Goal: Book appointment/travel/reservation

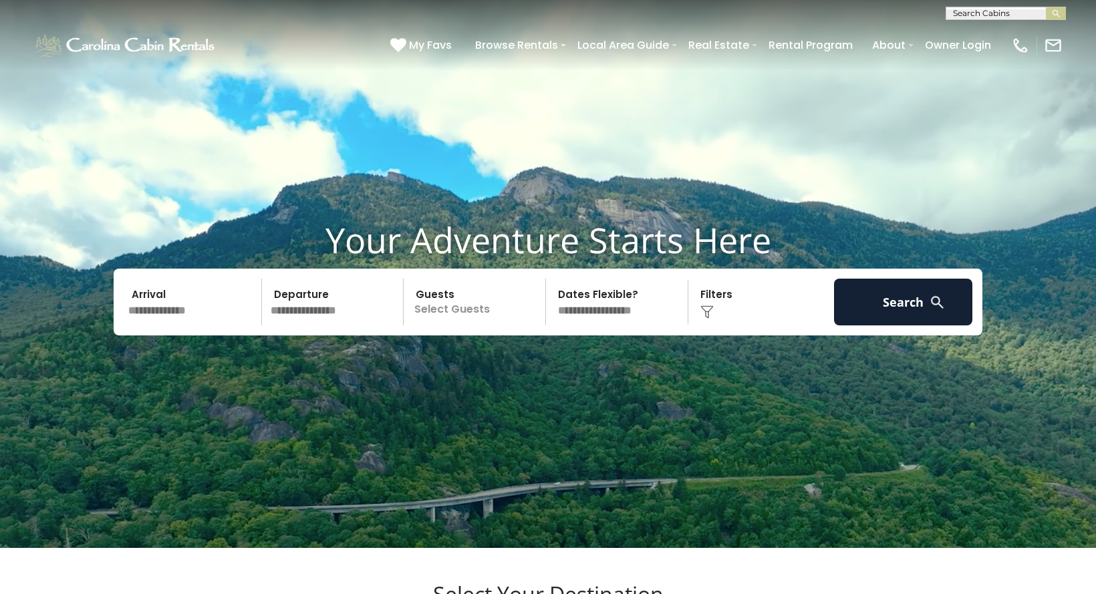
click at [608, 325] on select "**********" at bounding box center [619, 302] width 138 height 47
click at [610, 325] on select "**********" at bounding box center [619, 302] width 138 height 47
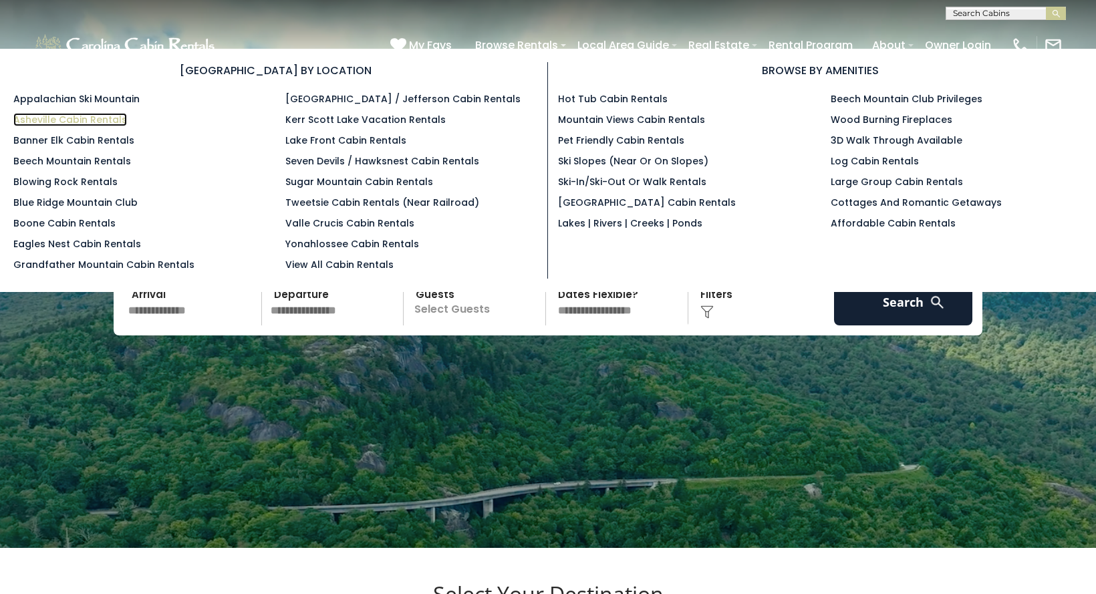
click at [104, 121] on link "Asheville Cabin Rentals" at bounding box center [70, 119] width 114 height 13
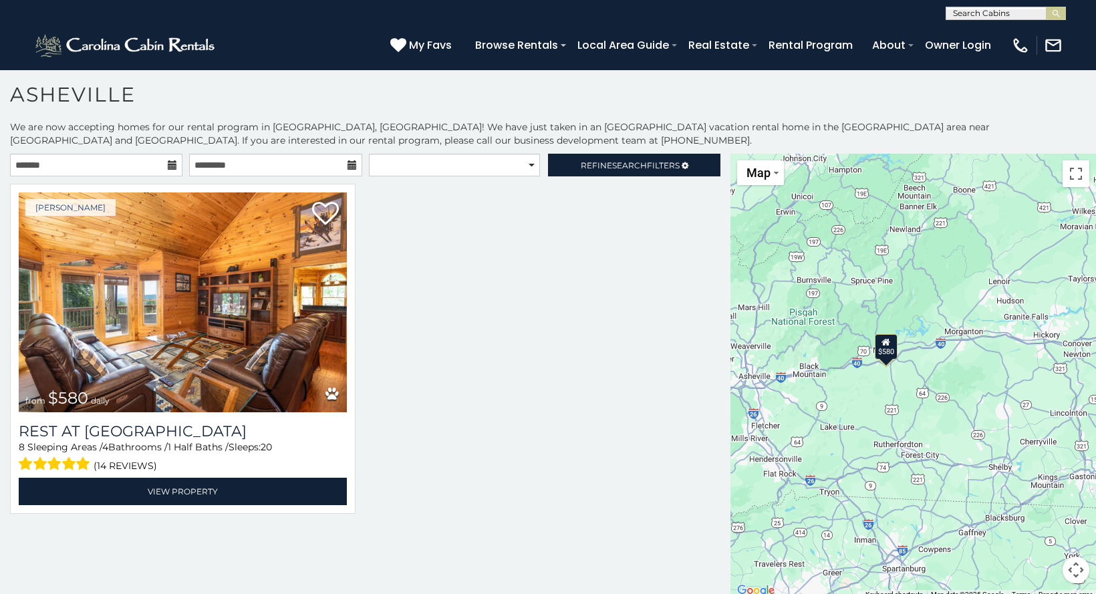
drag, startPoint x: 856, startPoint y: 420, endPoint x: 844, endPoint y: 295, distance: 125.6
click at [844, 295] on div "$580" at bounding box center [914, 377] width 366 height 446
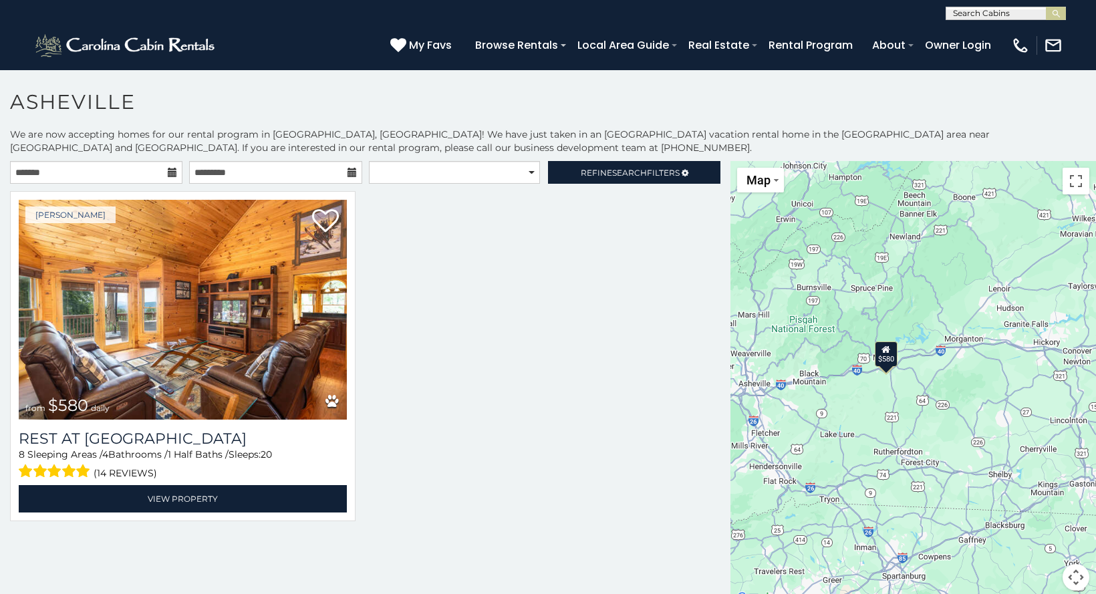
click at [876, 388] on div "$580" at bounding box center [914, 384] width 366 height 446
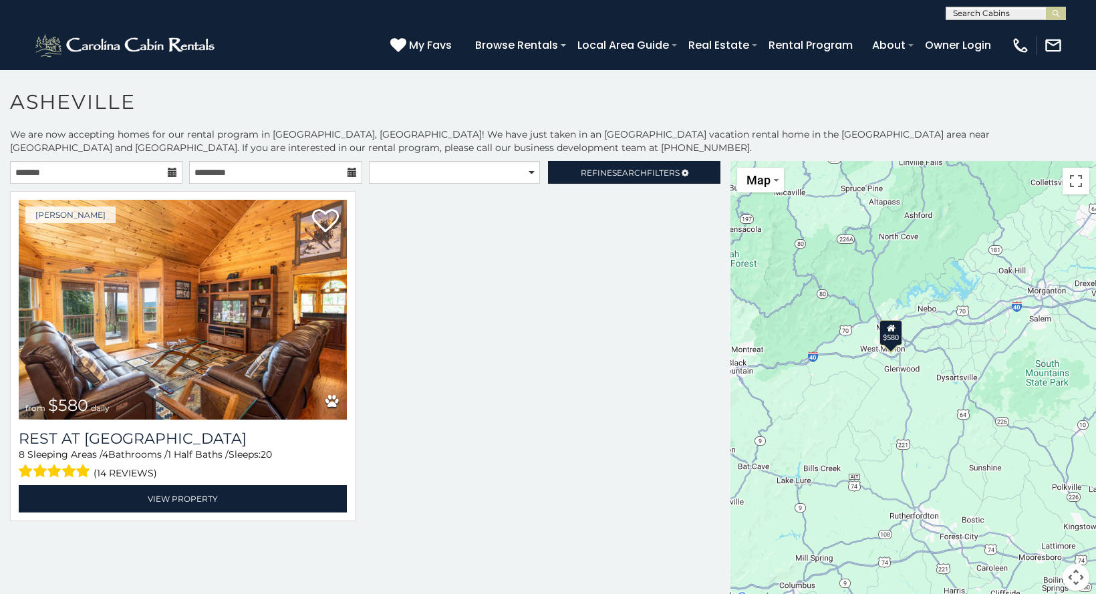
click at [876, 388] on div "$580" at bounding box center [914, 384] width 366 height 446
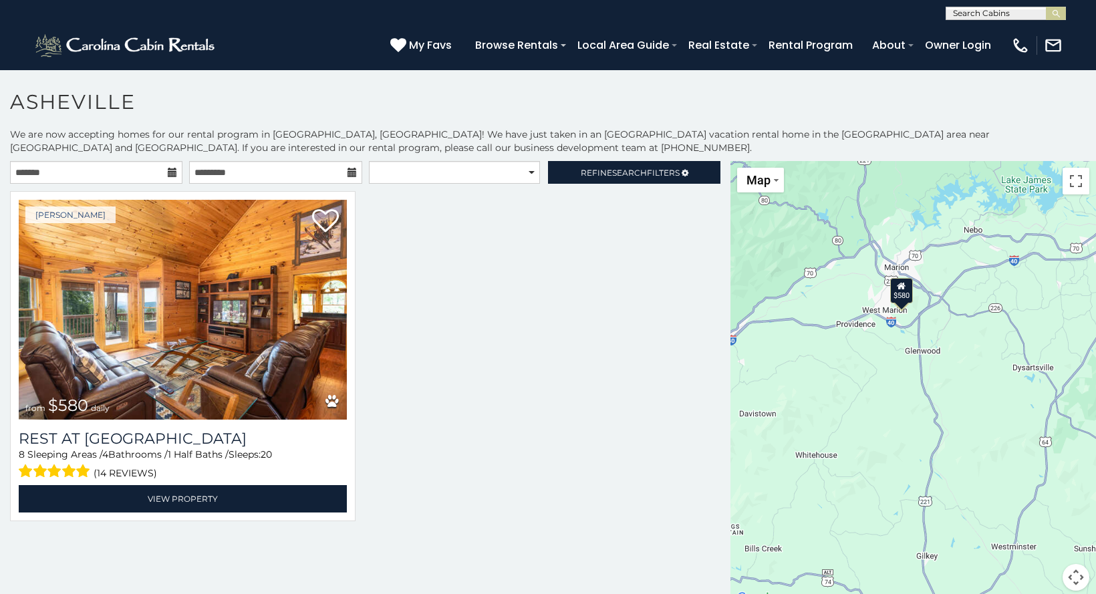
click at [848, 321] on div "$580" at bounding box center [914, 384] width 366 height 446
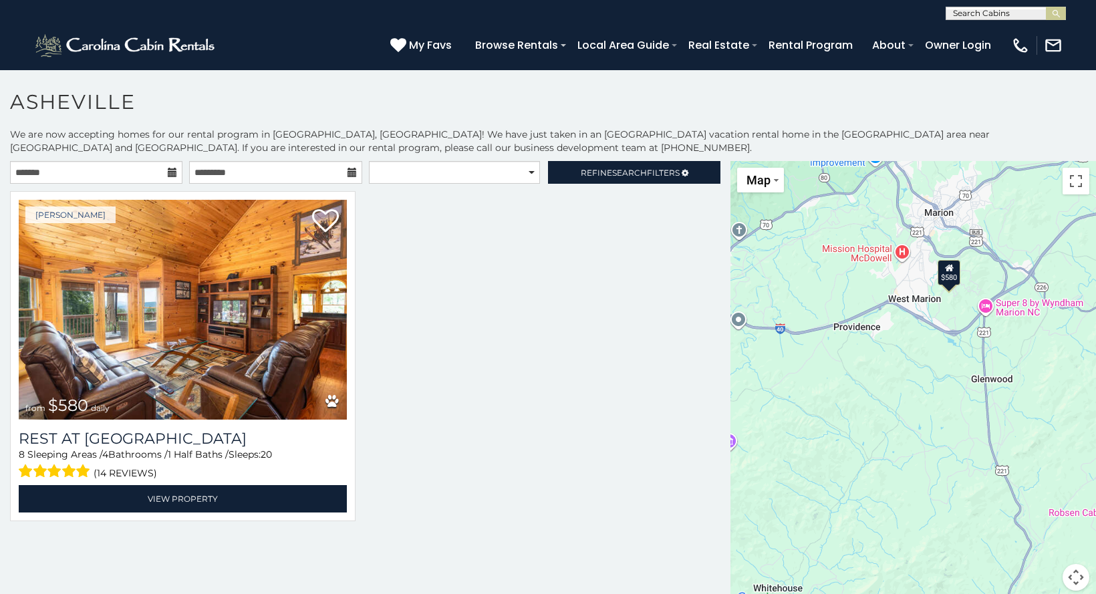
click at [1077, 575] on button "Map camera controls" at bounding box center [1076, 577] width 27 height 27
click at [1037, 570] on button "Zoom out" at bounding box center [1042, 577] width 27 height 27
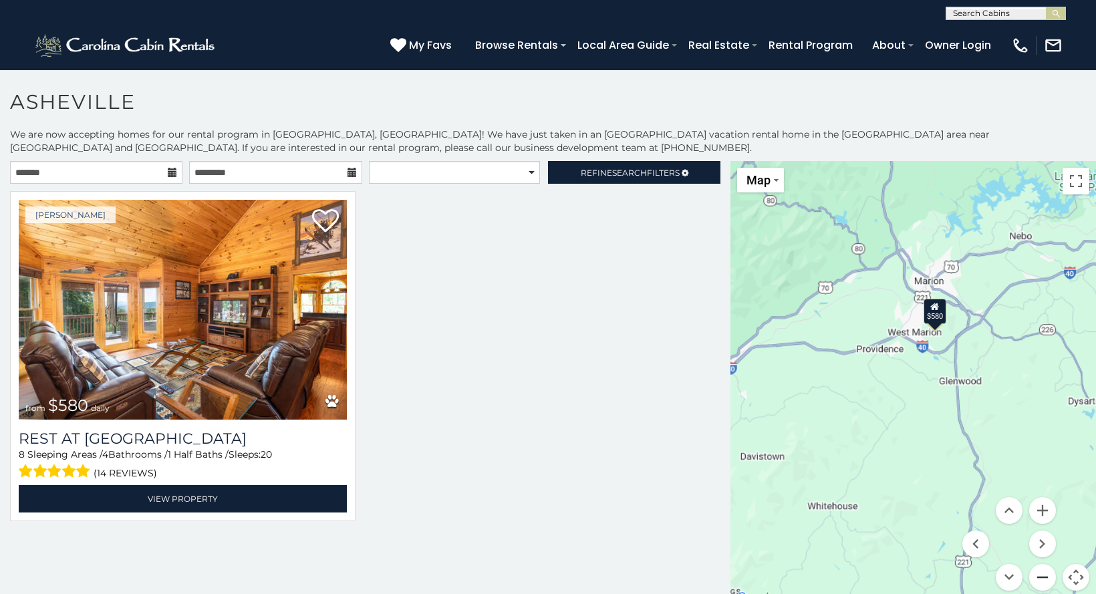
click at [1037, 575] on button "Zoom out" at bounding box center [1042, 577] width 27 height 27
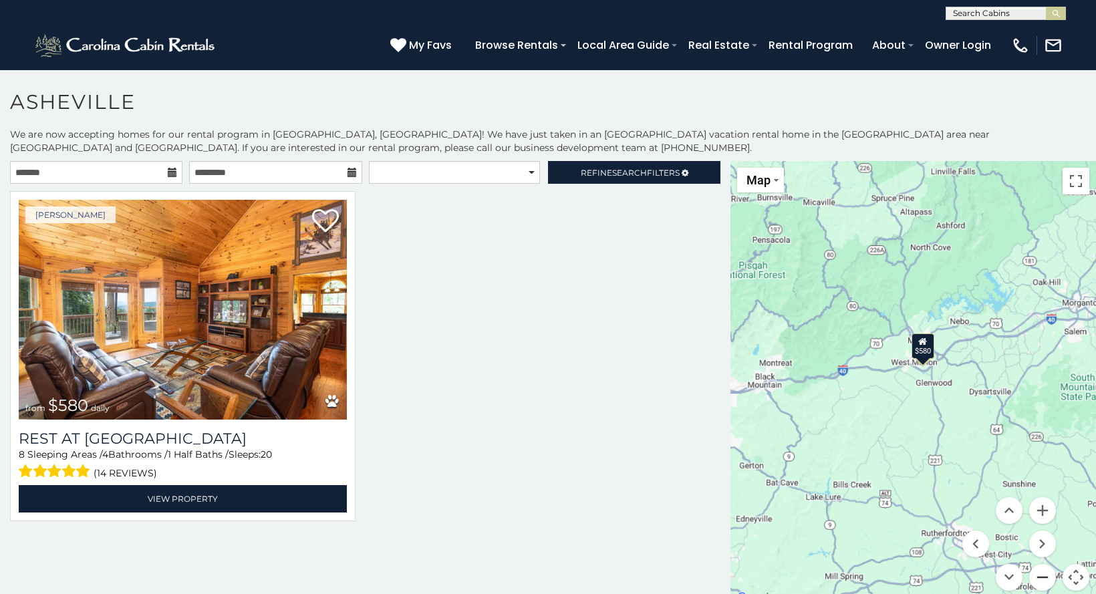
click at [1037, 575] on button "Zoom out" at bounding box center [1042, 577] width 27 height 27
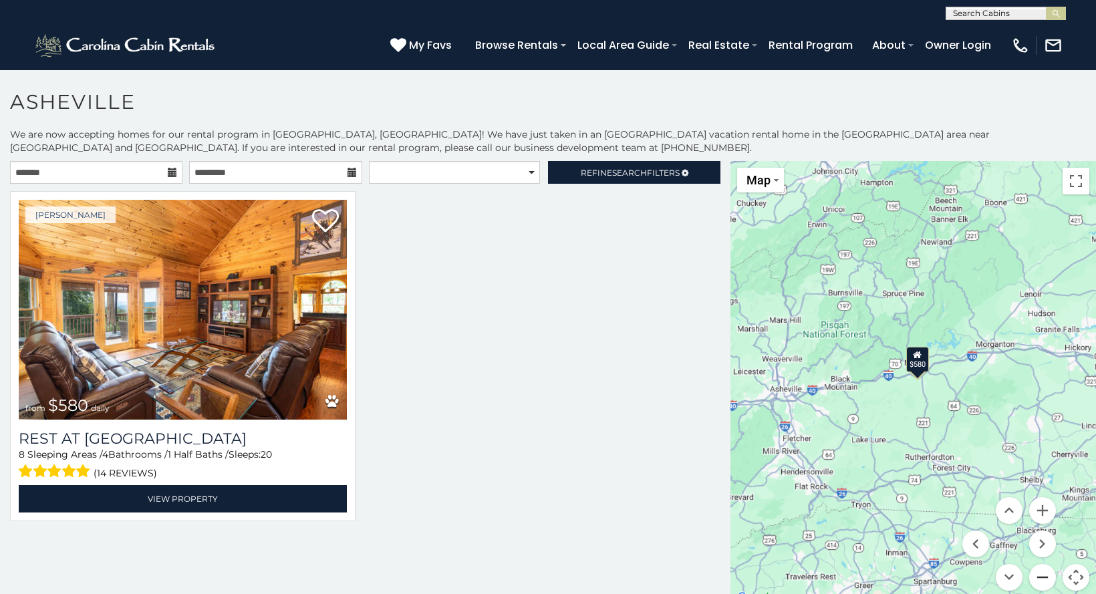
click at [1037, 575] on button "Zoom out" at bounding box center [1042, 577] width 27 height 27
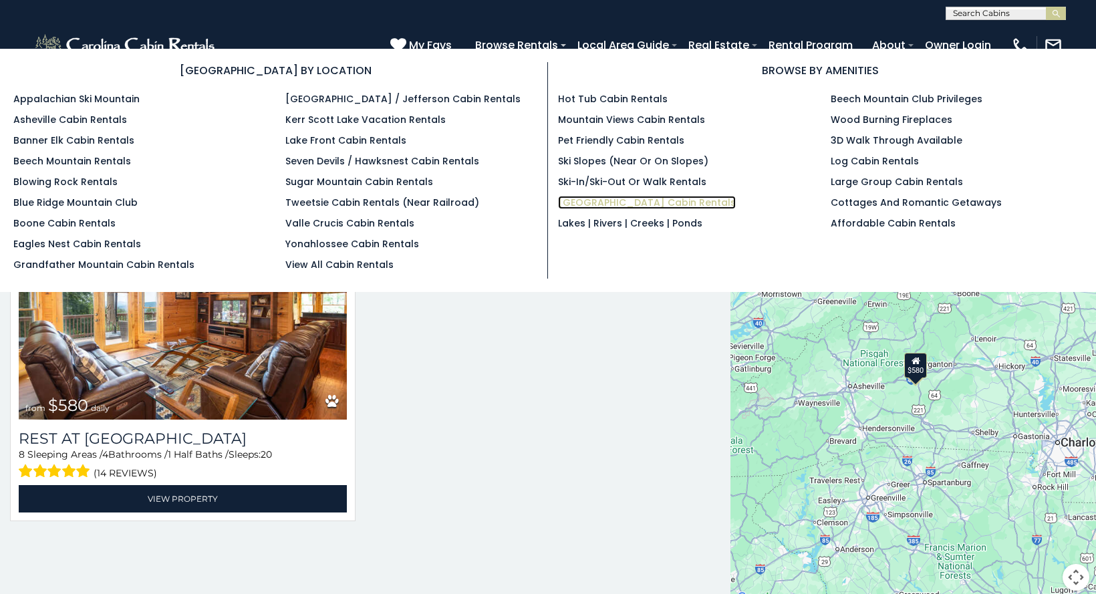
click at [587, 205] on link "[GEOGRAPHIC_DATA] Cabin Rentals" at bounding box center [647, 202] width 178 height 13
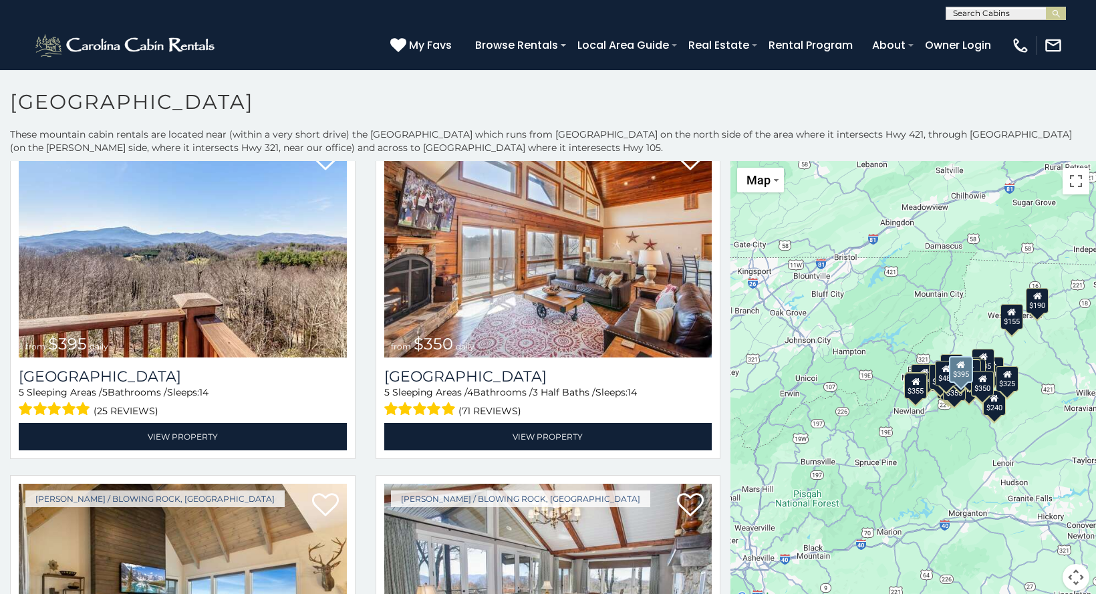
scroll to position [2206, 0]
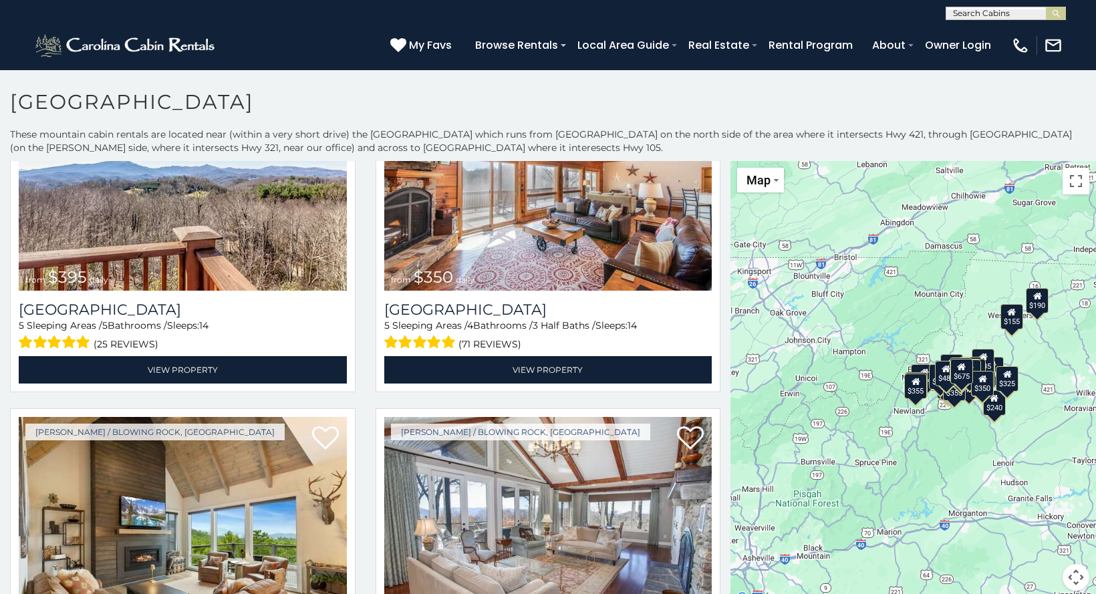
click at [970, 438] on div "$375 $480 $451 $315 $695 $380 $930 $325 $1,095 $315 $355 $485 $395 $350 $355 $6…" at bounding box center [914, 384] width 366 height 446
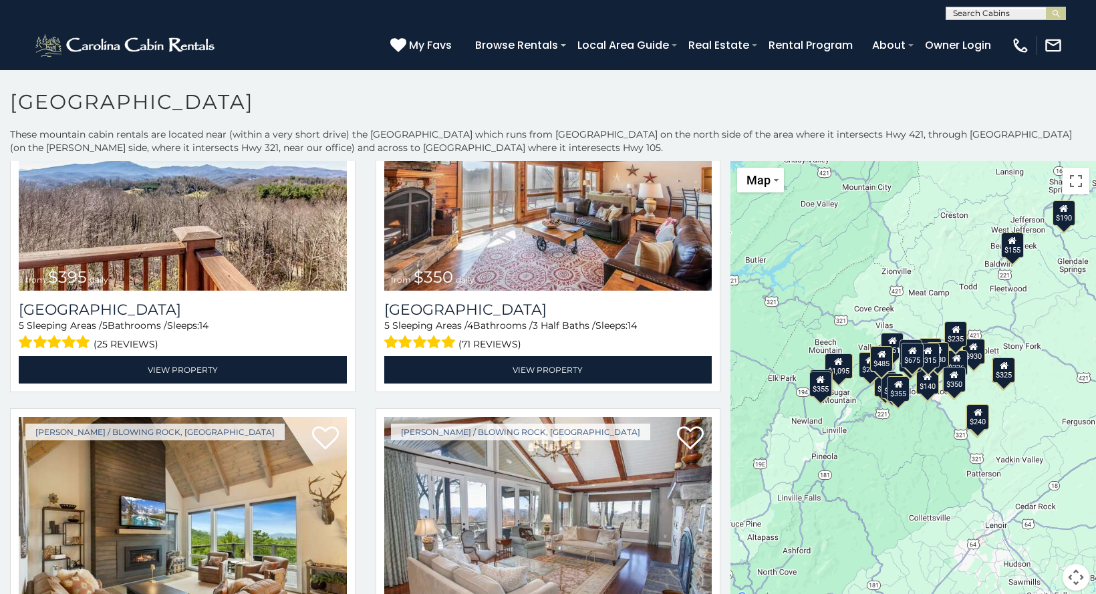
drag, startPoint x: 948, startPoint y: 417, endPoint x: 910, endPoint y: 455, distance: 53.9
click at [910, 455] on div "$375 $480 $451 $315 $695 $380 $930 $325 $1,095 $315 $355 $485 $395 $350 $355 $6…" at bounding box center [914, 384] width 366 height 446
click at [911, 442] on div "$375 $480 $451 $315 $695 $380 $930 $325 $1,095 $315 $355 $485 $395 $350 $355 $6…" at bounding box center [914, 384] width 366 height 446
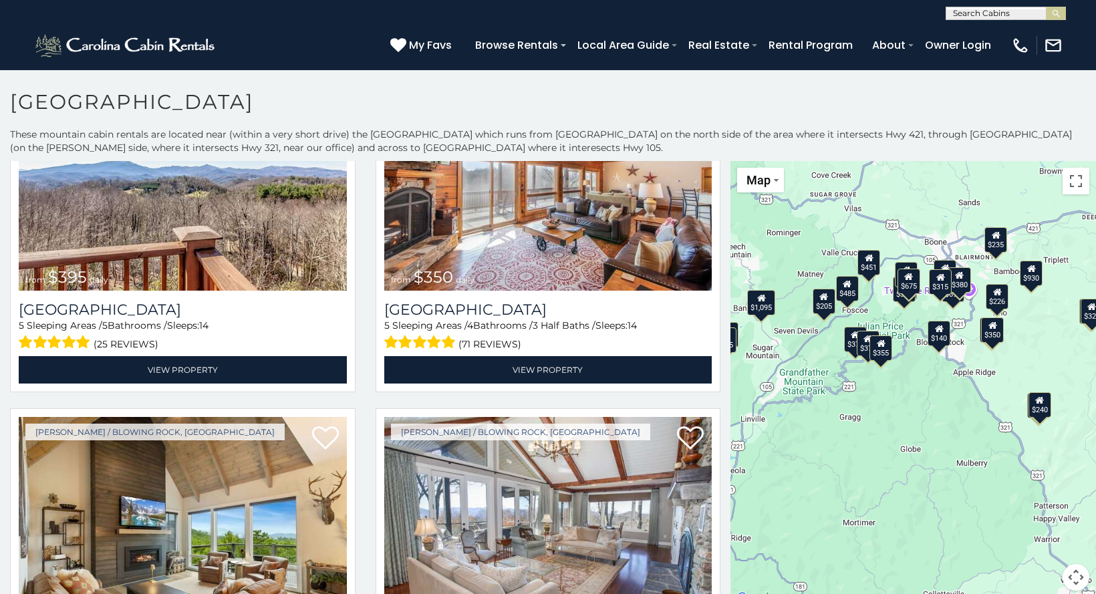
click at [956, 315] on div "$375 $480 $451 $315 $695 $380 $930 $325 $1,095 $315 $355 $485 $395 $350 $355 $6…" at bounding box center [914, 384] width 366 height 446
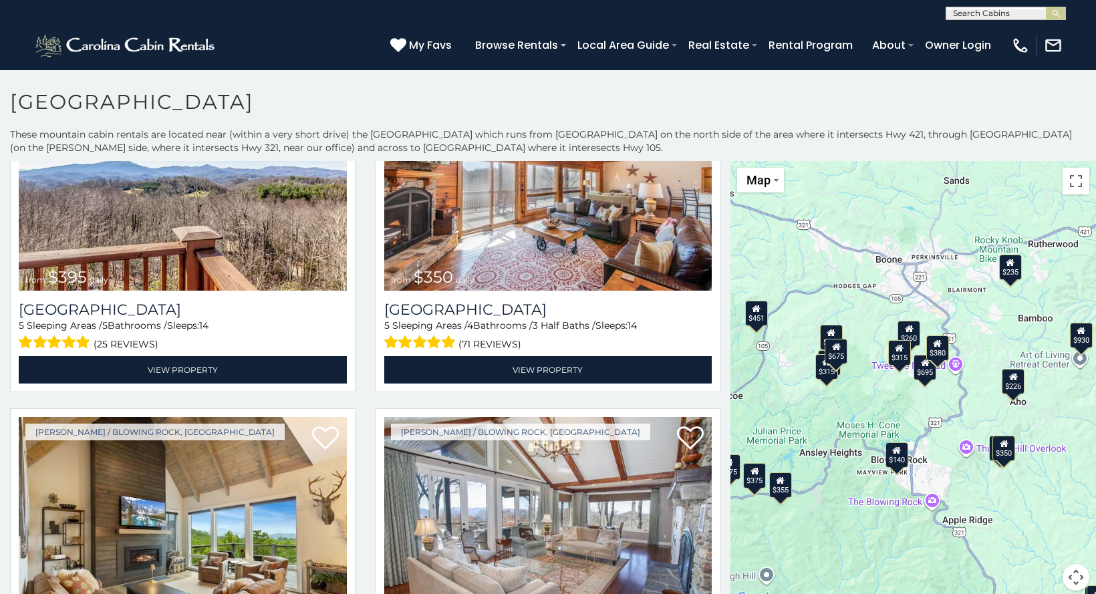
drag, startPoint x: 943, startPoint y: 325, endPoint x: 924, endPoint y: 422, distance: 98.0
click at [924, 422] on div "$375 $480 $451 $315 $695 $380 $930 $325 $1,095 $315 $355 $485 $395 $350 $355 $6…" at bounding box center [914, 384] width 366 height 446
click at [1063, 579] on button "Map camera controls" at bounding box center [1076, 577] width 27 height 27
click at [1040, 576] on button "Zoom out" at bounding box center [1042, 577] width 27 height 27
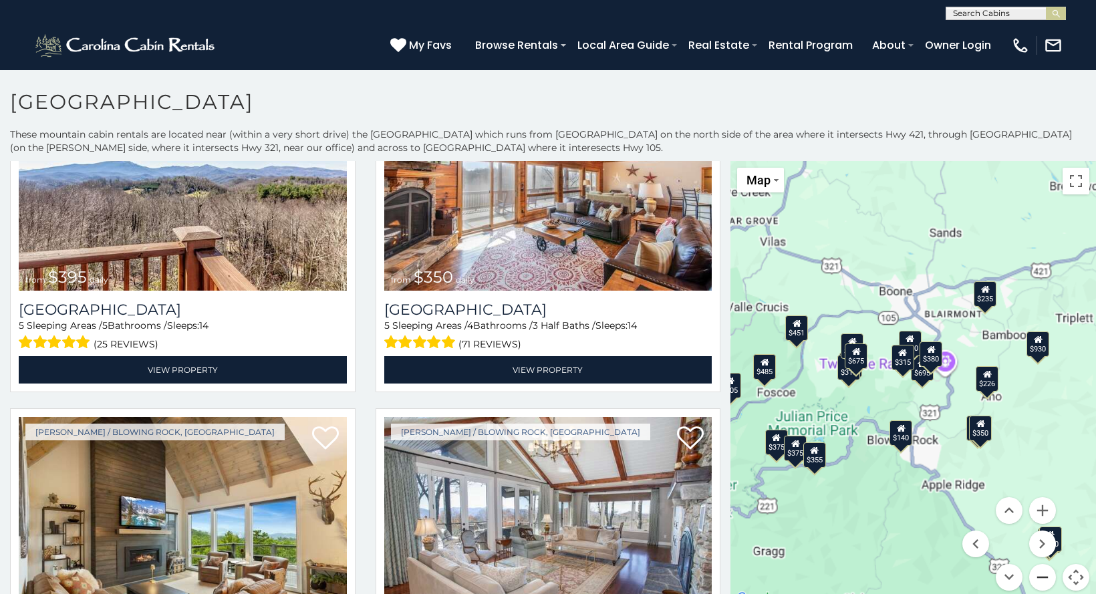
click at [1040, 576] on button "Zoom out" at bounding box center [1042, 577] width 27 height 27
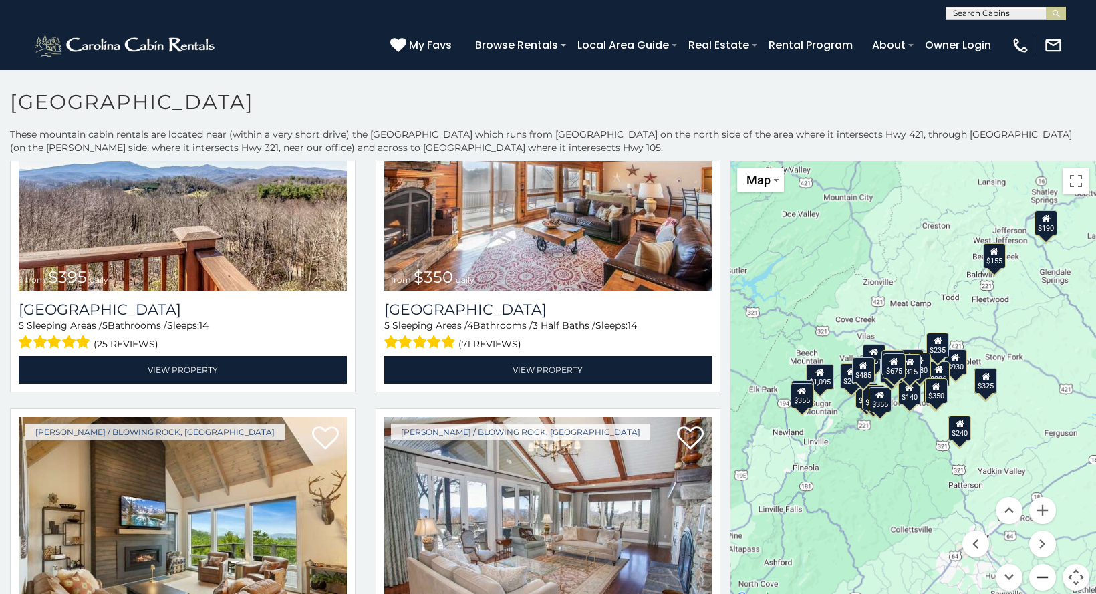
click at [1040, 576] on button "Zoom out" at bounding box center [1042, 577] width 27 height 27
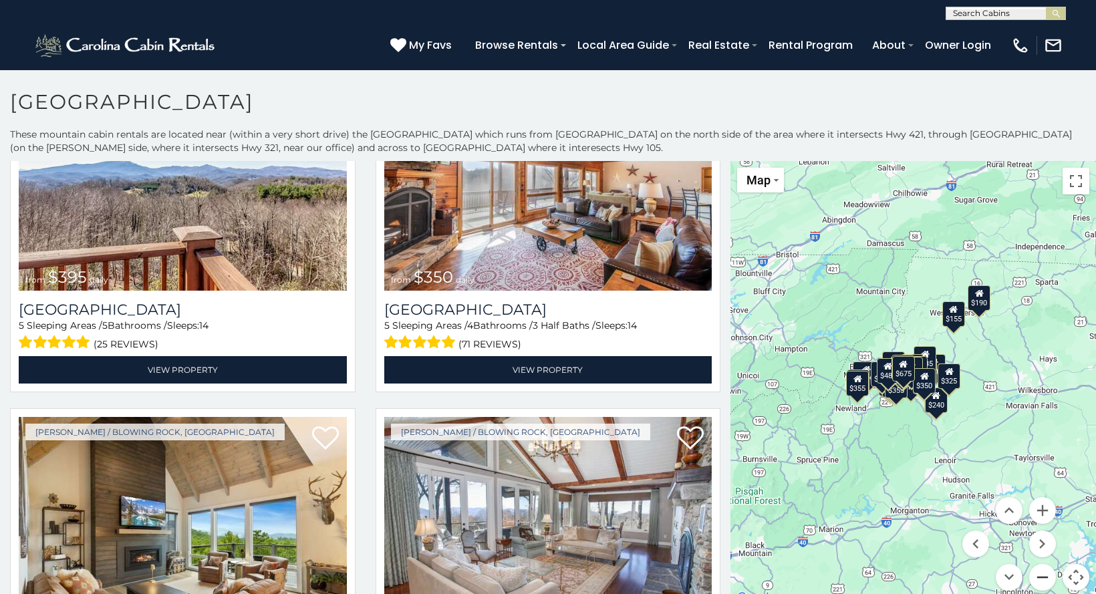
click at [1040, 576] on button "Zoom out" at bounding box center [1042, 577] width 27 height 27
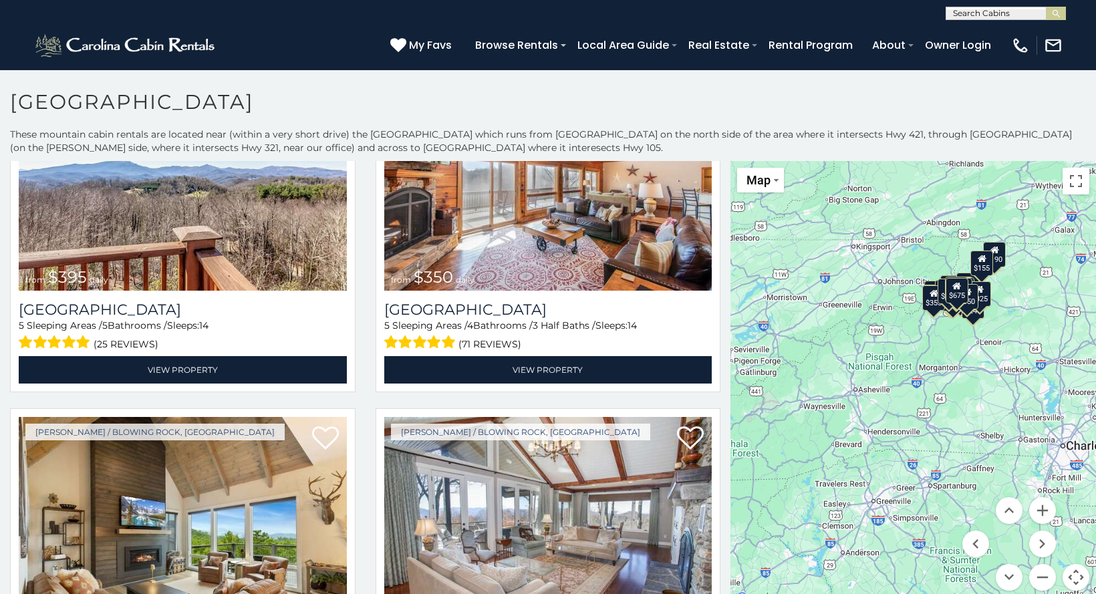
drag, startPoint x: 898, startPoint y: 517, endPoint x: 948, endPoint y: 434, distance: 96.9
click at [948, 434] on div "$375 $480 $451 $315 $695 $380 $930 $325 $1,095 $315 $355 $485 $395 $350 $355 $6…" at bounding box center [914, 384] width 366 height 446
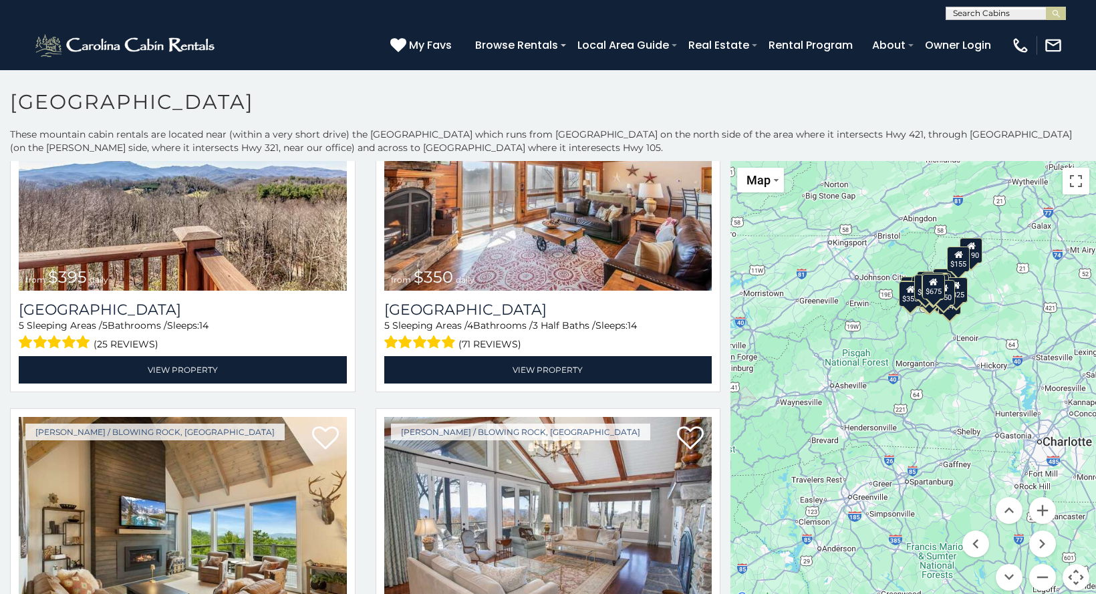
drag, startPoint x: 809, startPoint y: 414, endPoint x: 818, endPoint y: 410, distance: 9.6
click at [818, 410] on div "$375 $480 $451 $315 $695 $380 $930 $325 $1,095 $315 $355 $485 $395 $350 $355 $6…" at bounding box center [914, 384] width 366 height 446
click at [889, 327] on div "$375 $480 $451 $315 $695 $380 $930 $325 $1,095 $315 $355 $485 $395 $350 $355 $6…" at bounding box center [914, 384] width 366 height 446
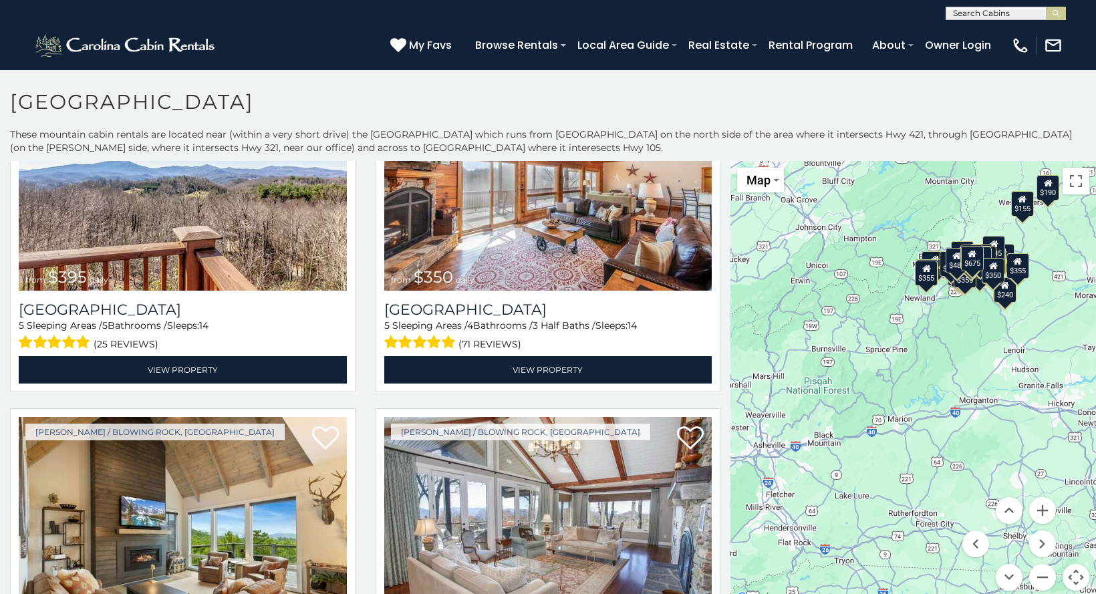
click at [895, 309] on div "$375 $480 $451 $315 $695 $380 $930 $325 $1,095 $315 $355 $485 $395 $350 $355 $6…" at bounding box center [914, 384] width 366 height 446
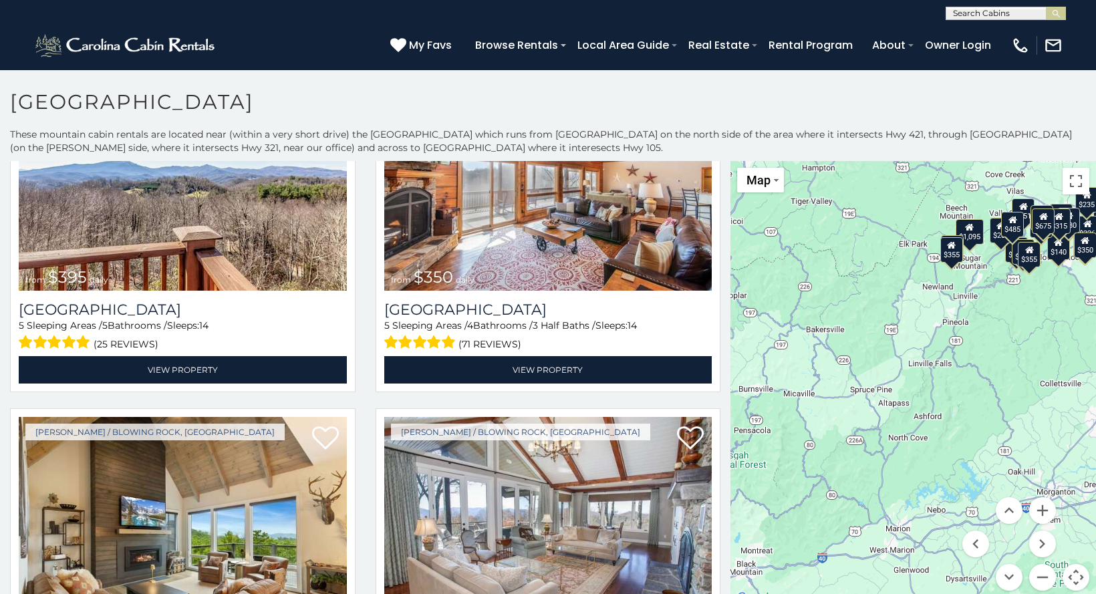
click at [900, 342] on div "$375 $480 $451 $315 $695 $380 $930 $325 $1,095 $315 $355 $485 $395 $350 $355 $6…" at bounding box center [914, 384] width 366 height 446
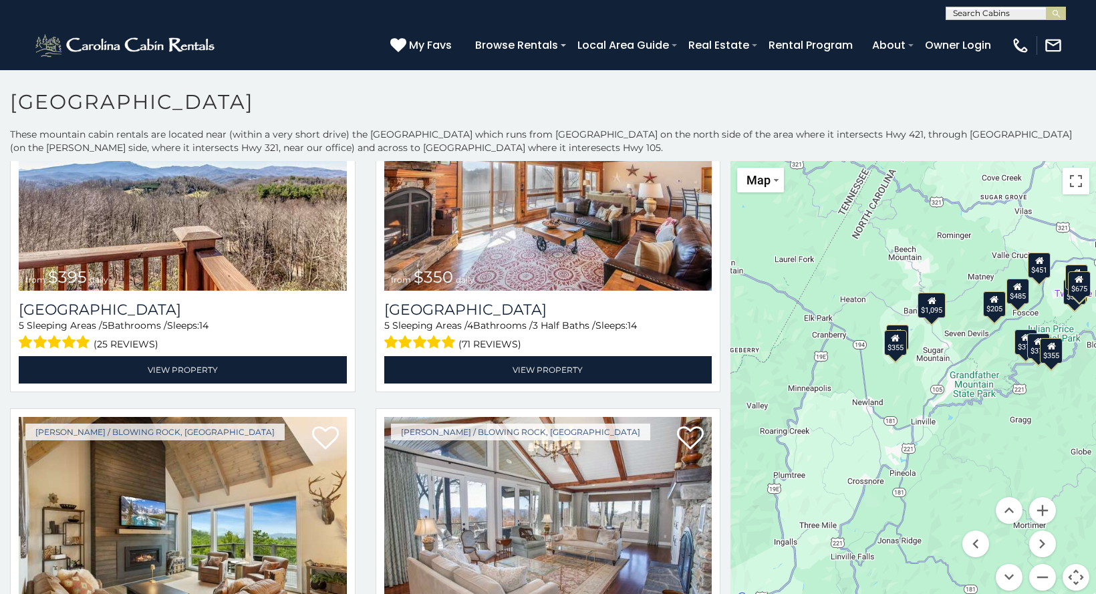
drag, startPoint x: 1019, startPoint y: 293, endPoint x: 915, endPoint y: 469, distance: 204.0
click at [915, 469] on div "$375 $480 $451 $315 $695 $380 $930 $325 $1,095 $315 $355 $485 $395 $350 $355 $6…" at bounding box center [914, 384] width 366 height 446
click at [900, 332] on div "$355" at bounding box center [895, 342] width 23 height 25
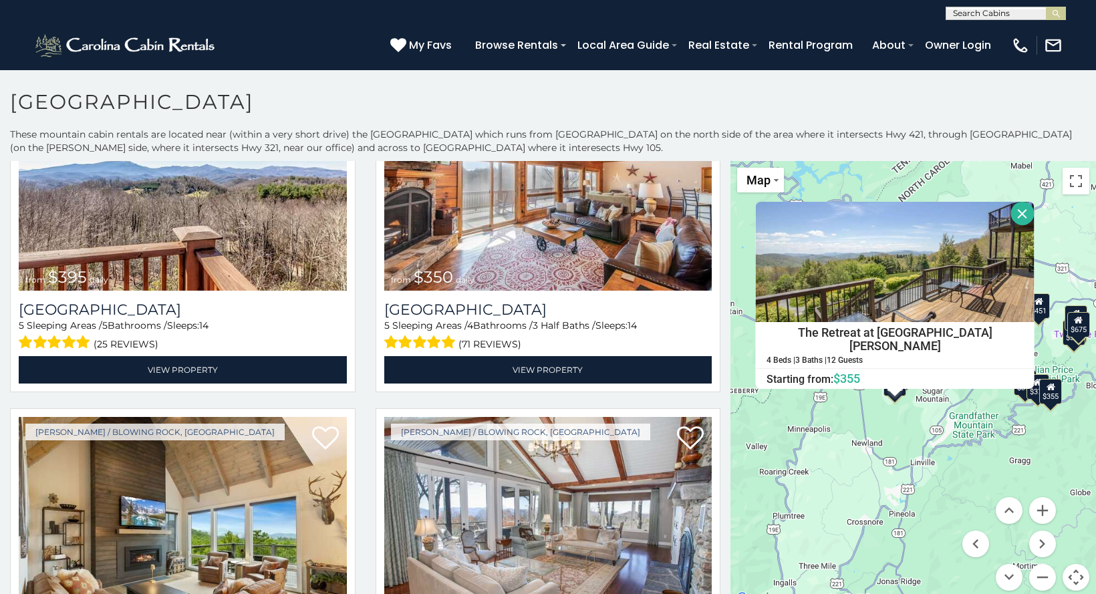
click at [883, 432] on div "$375 $480 $451 $315 $695 $380 $930 $325 $1,095 $315 $355 $485 $395 $350 $355 $6…" at bounding box center [914, 384] width 366 height 446
click at [1011, 211] on button "Close" at bounding box center [1022, 213] width 23 height 23
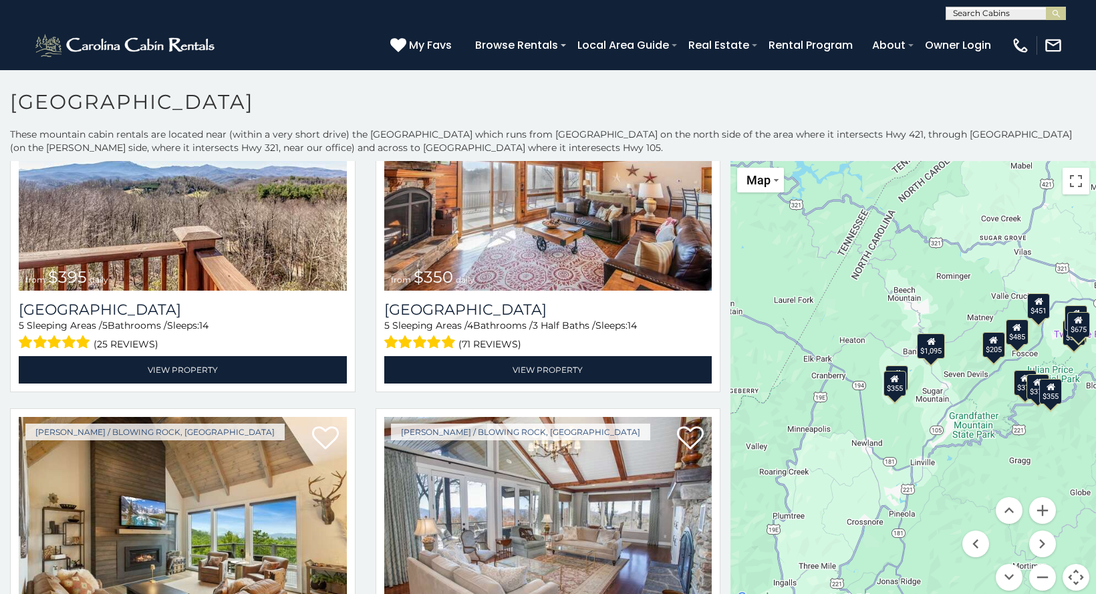
click at [902, 371] on div "$225" at bounding box center [897, 378] width 23 height 25
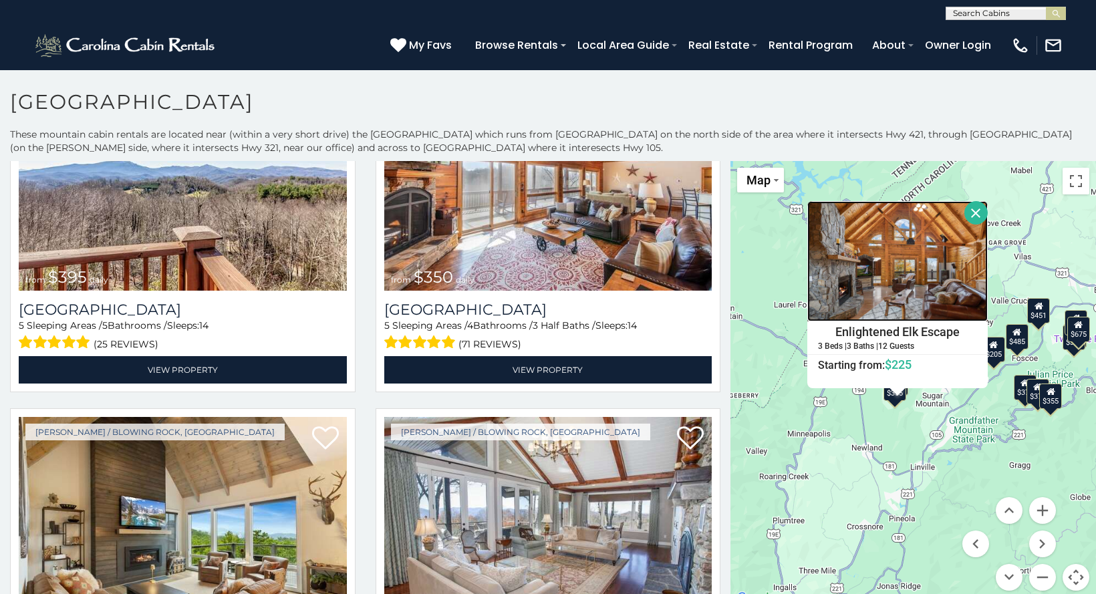
click at [855, 267] on img at bounding box center [897, 261] width 180 height 120
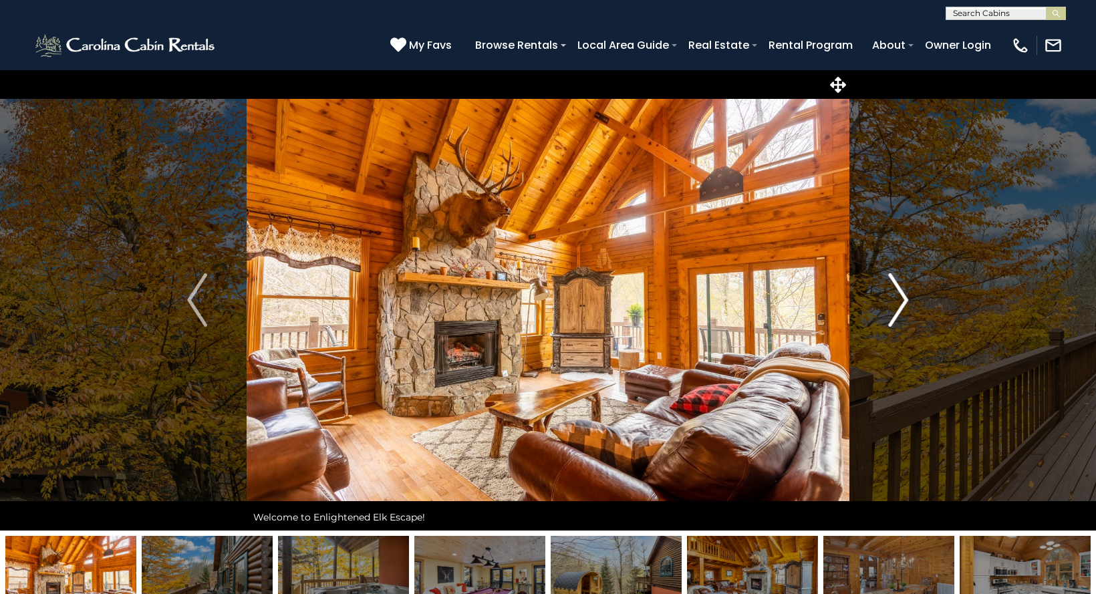
click at [908, 307] on img "Next" at bounding box center [899, 299] width 20 height 53
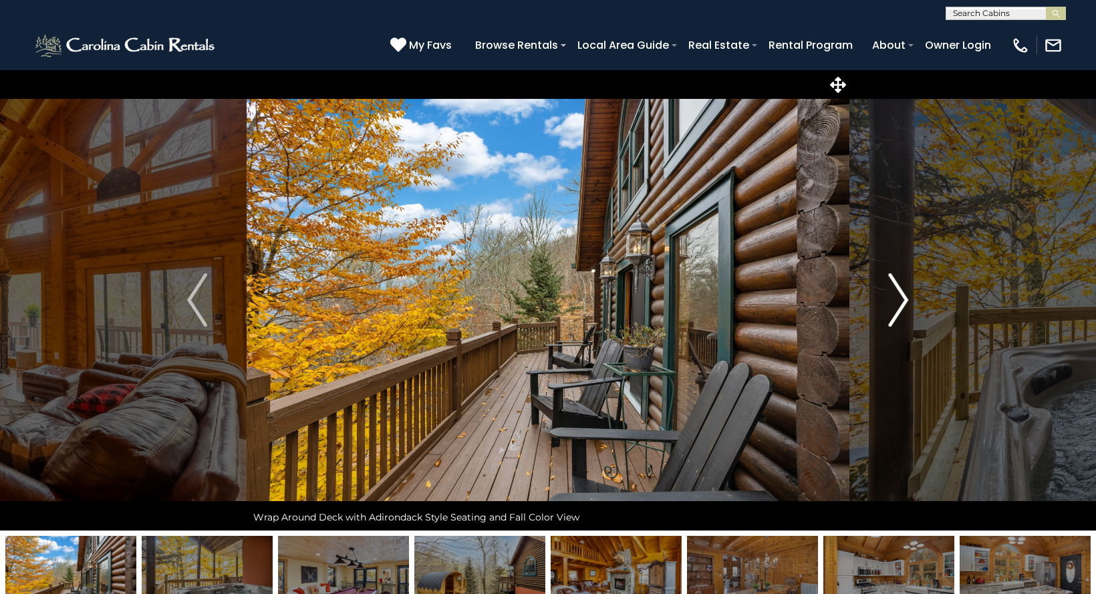
click at [908, 307] on img "Next" at bounding box center [899, 299] width 20 height 53
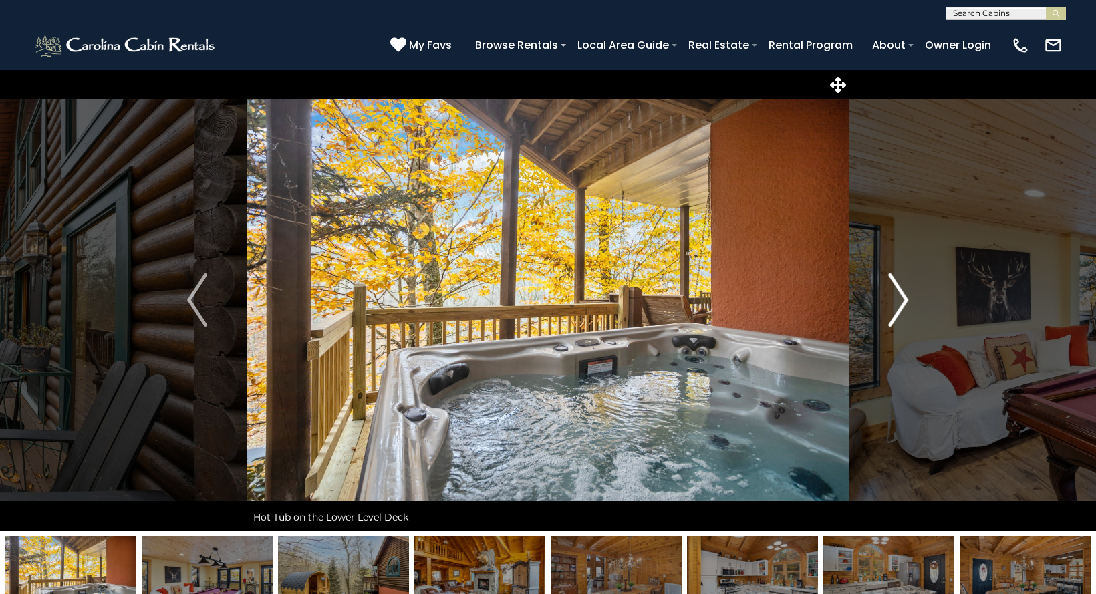
click at [908, 307] on img "Next" at bounding box center [899, 299] width 20 height 53
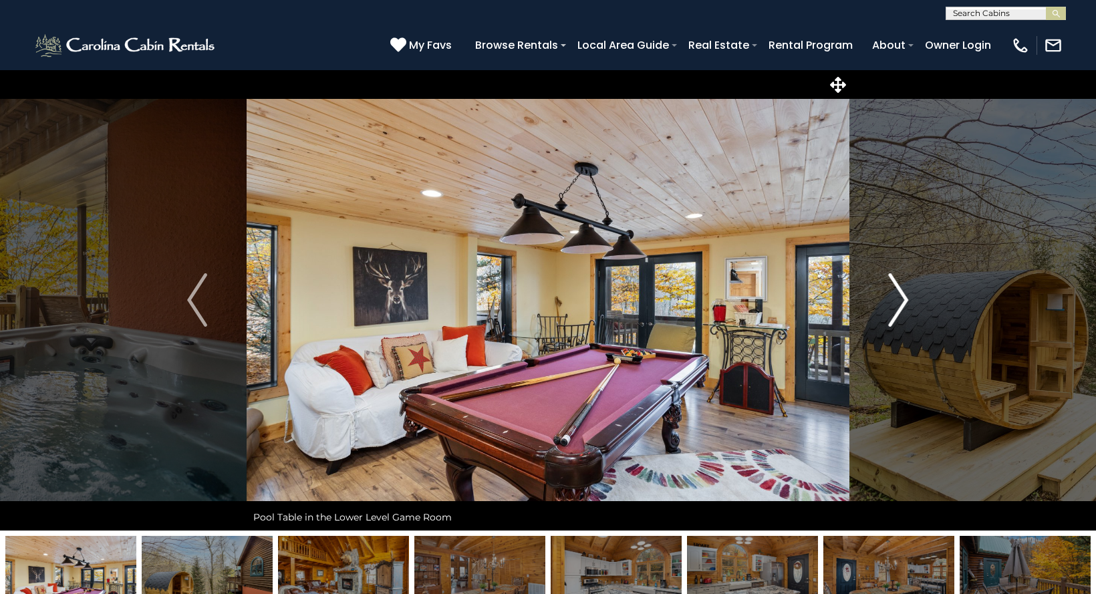
click at [903, 304] on img "Next" at bounding box center [899, 299] width 20 height 53
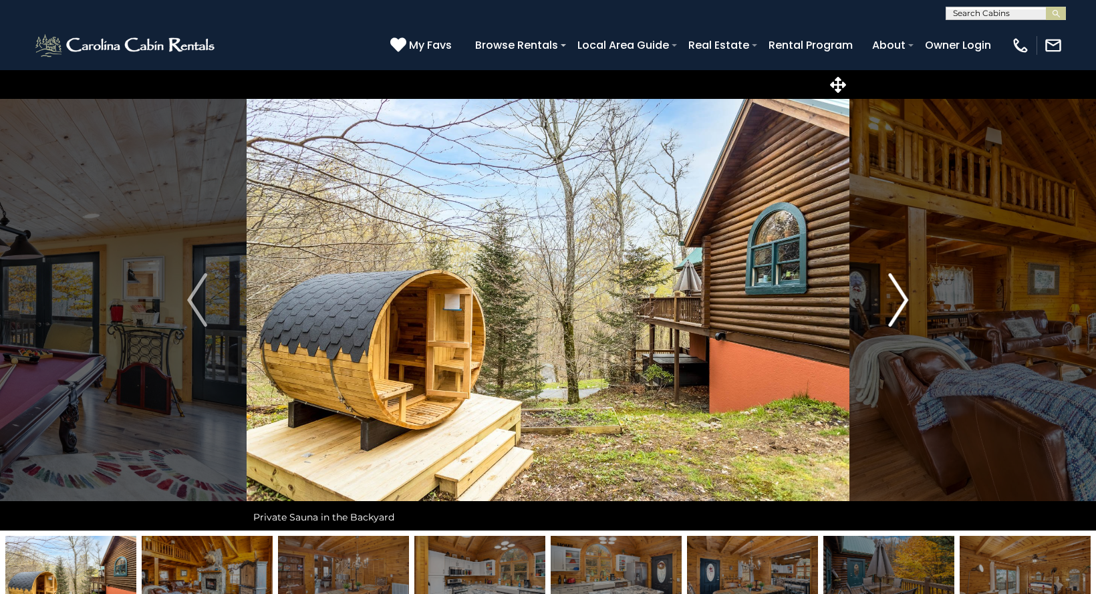
click at [903, 304] on img "Next" at bounding box center [899, 299] width 20 height 53
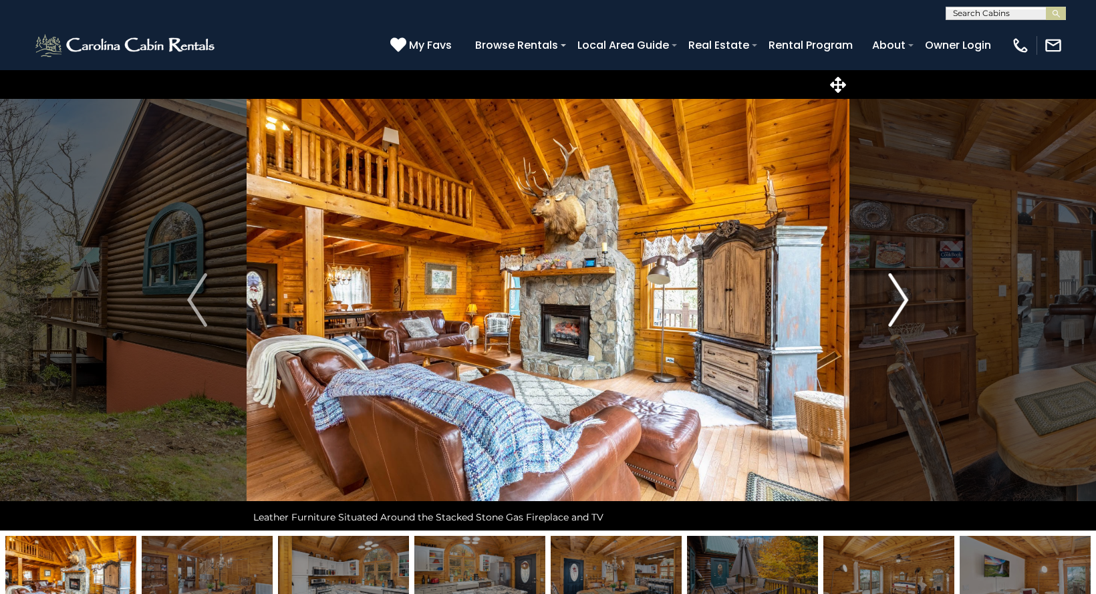
click at [903, 304] on img "Next" at bounding box center [899, 299] width 20 height 53
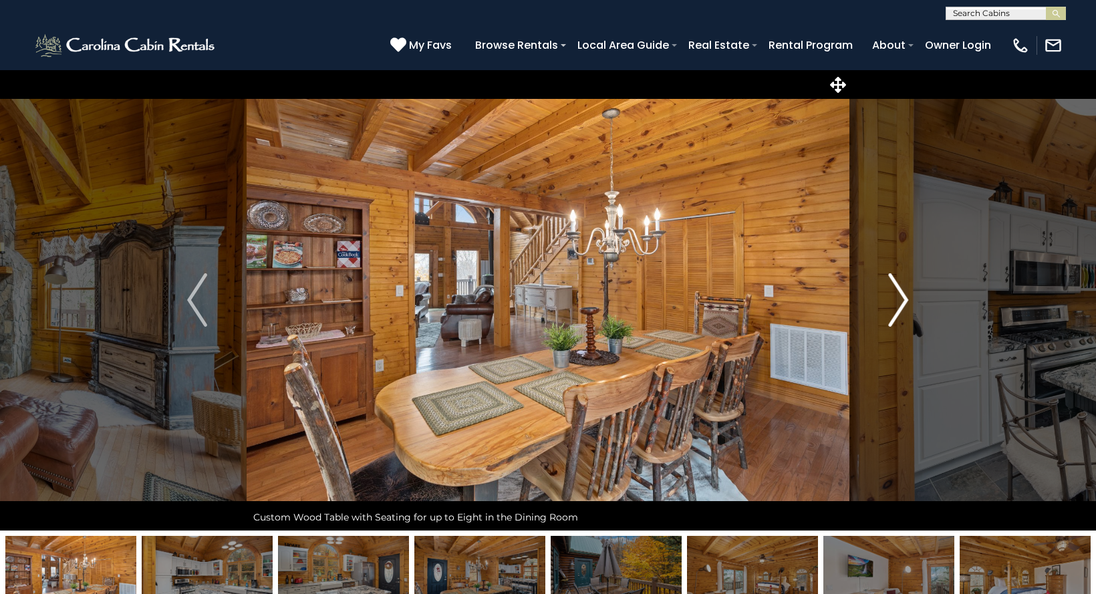
click at [903, 304] on img "Next" at bounding box center [899, 299] width 20 height 53
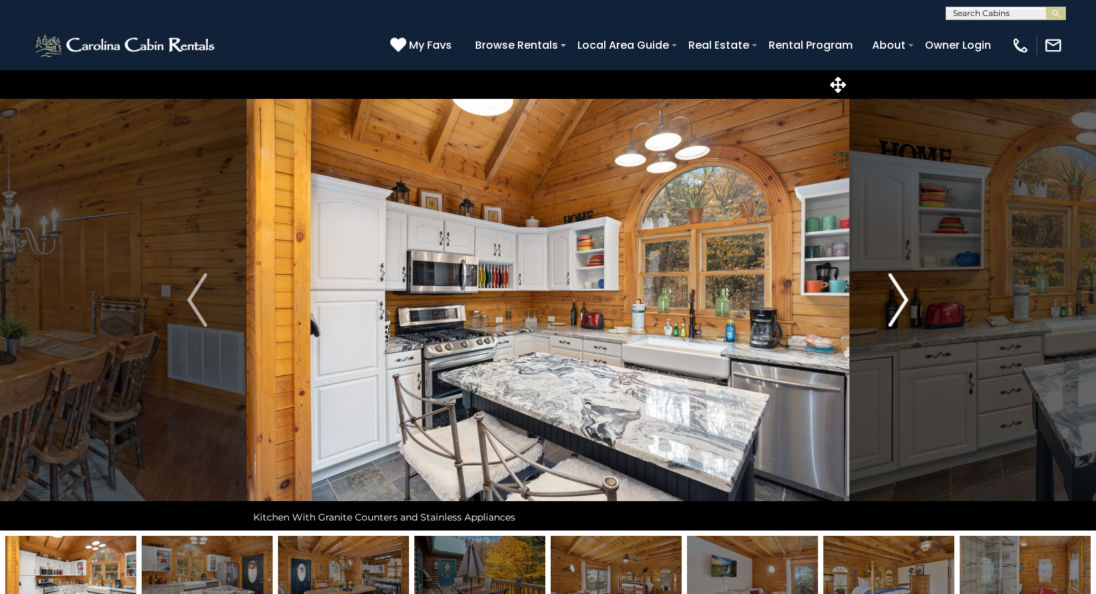
click at [903, 304] on img "Next" at bounding box center [899, 299] width 20 height 53
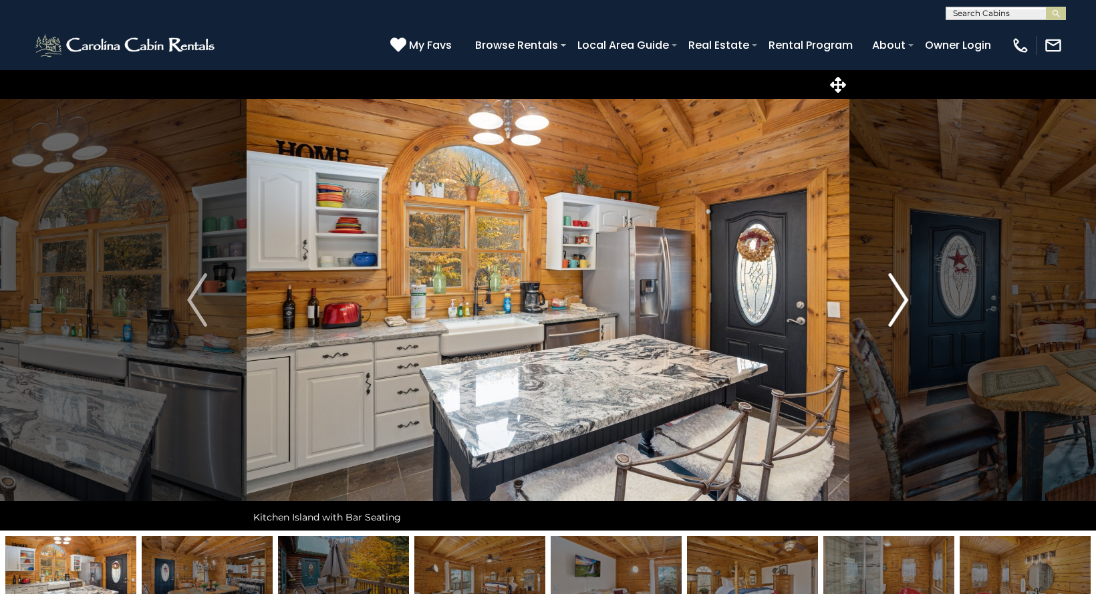
click at [903, 304] on img "Next" at bounding box center [899, 299] width 20 height 53
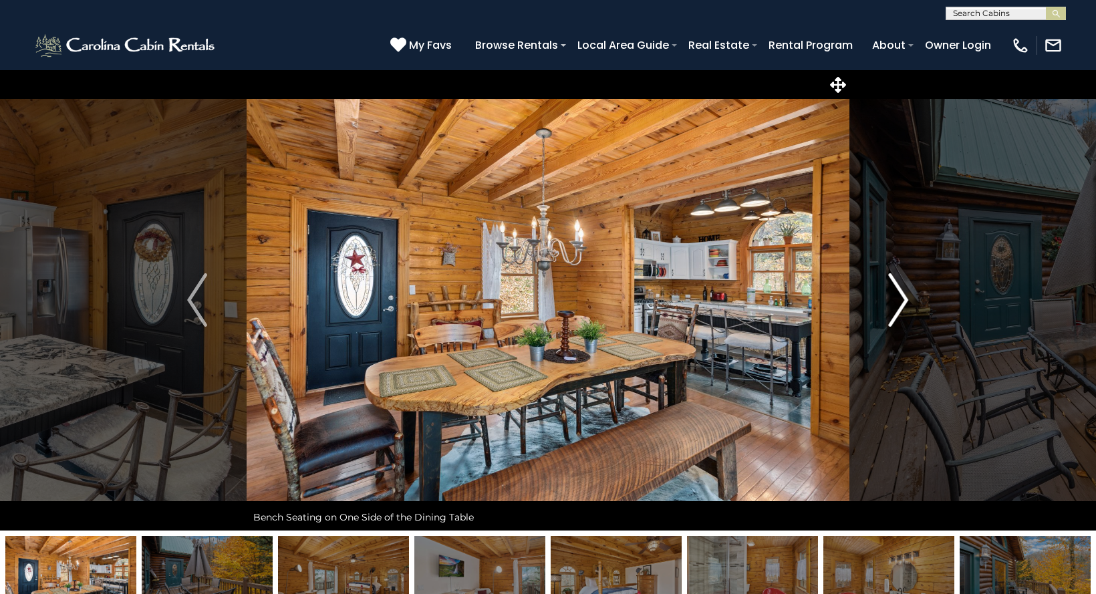
click at [903, 304] on img "Next" at bounding box center [899, 299] width 20 height 53
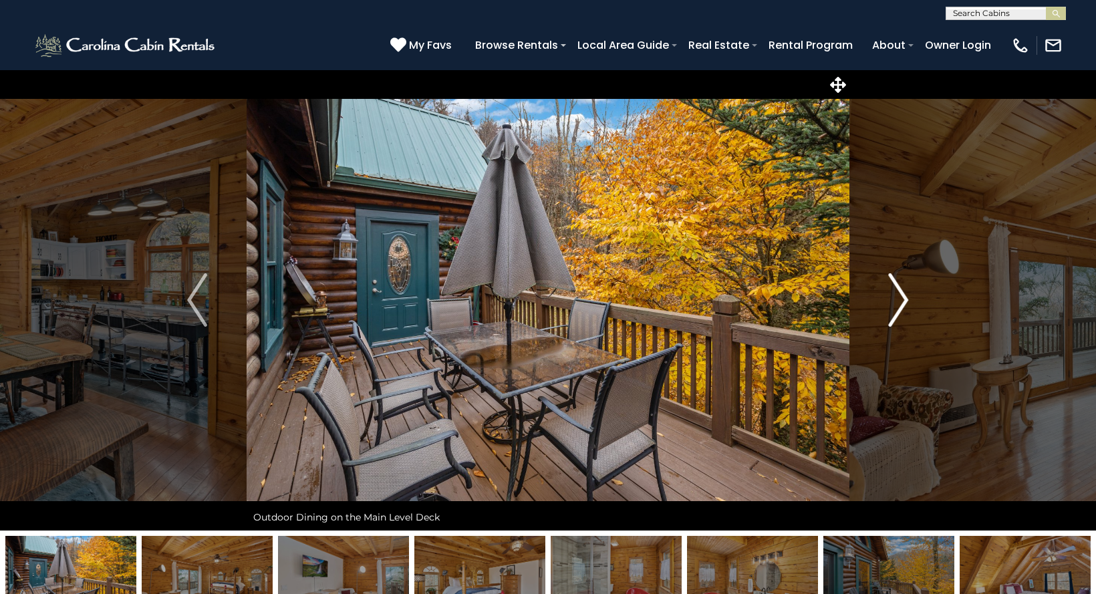
click at [903, 304] on img "Next" at bounding box center [899, 299] width 20 height 53
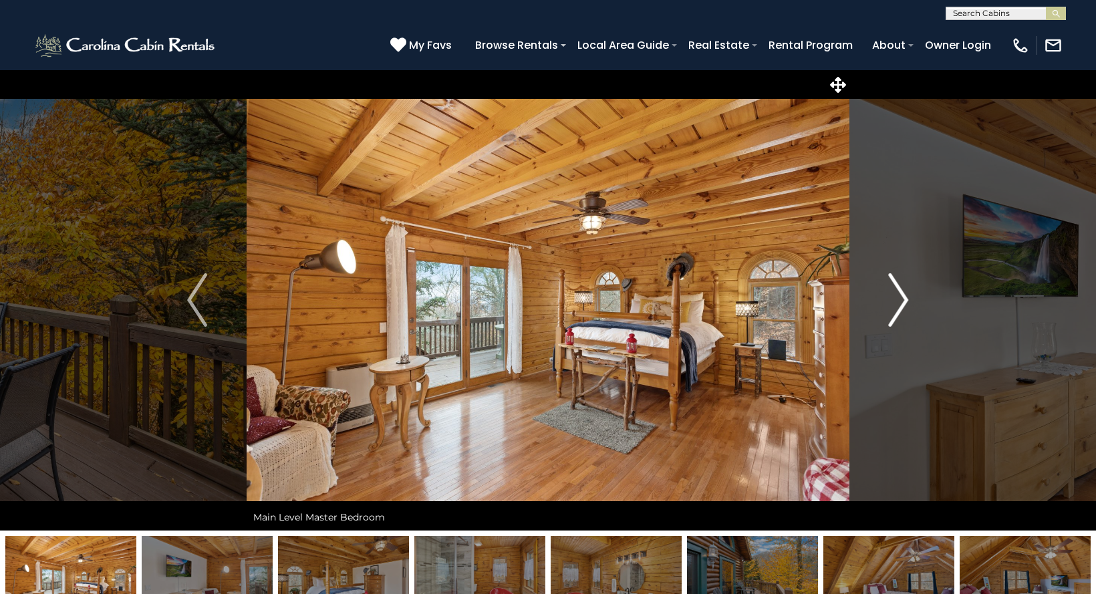
click at [903, 304] on img "Next" at bounding box center [899, 299] width 20 height 53
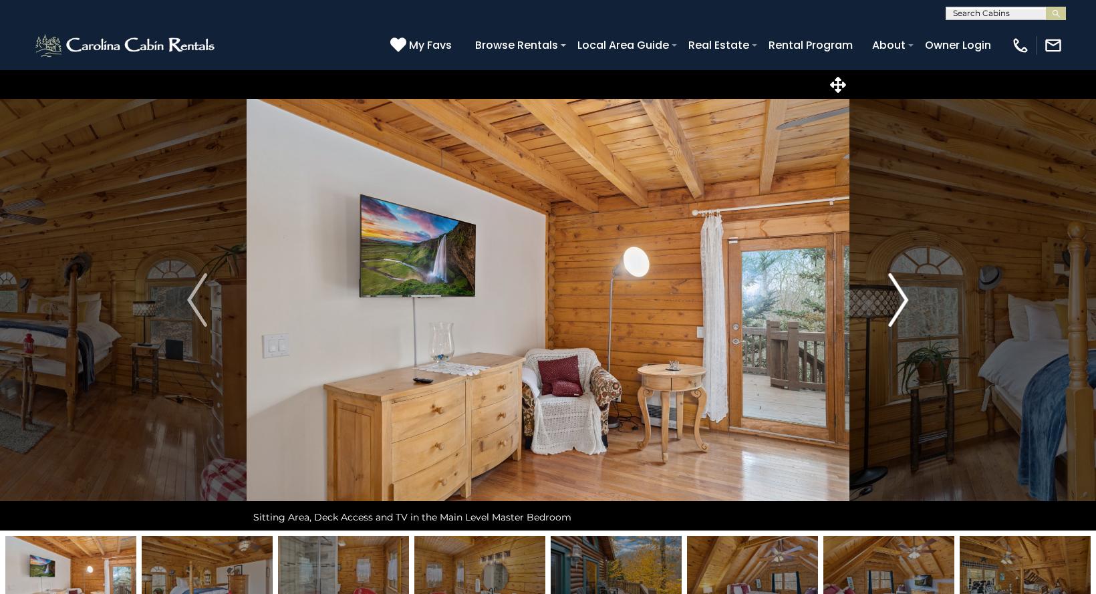
click at [903, 304] on img "Next" at bounding box center [899, 299] width 20 height 53
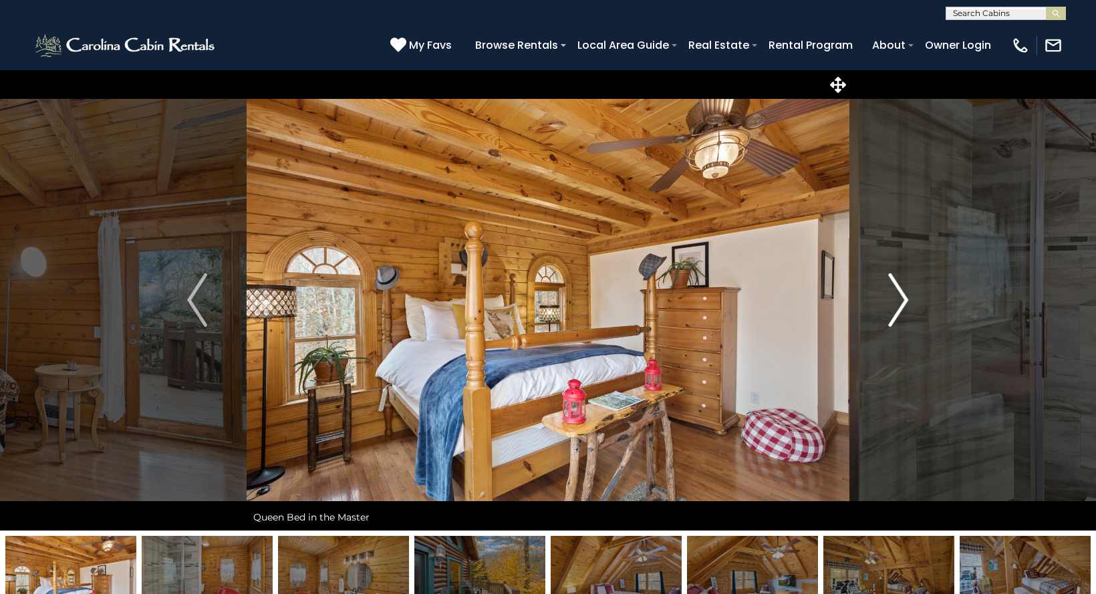
click at [903, 304] on img "Next" at bounding box center [899, 299] width 20 height 53
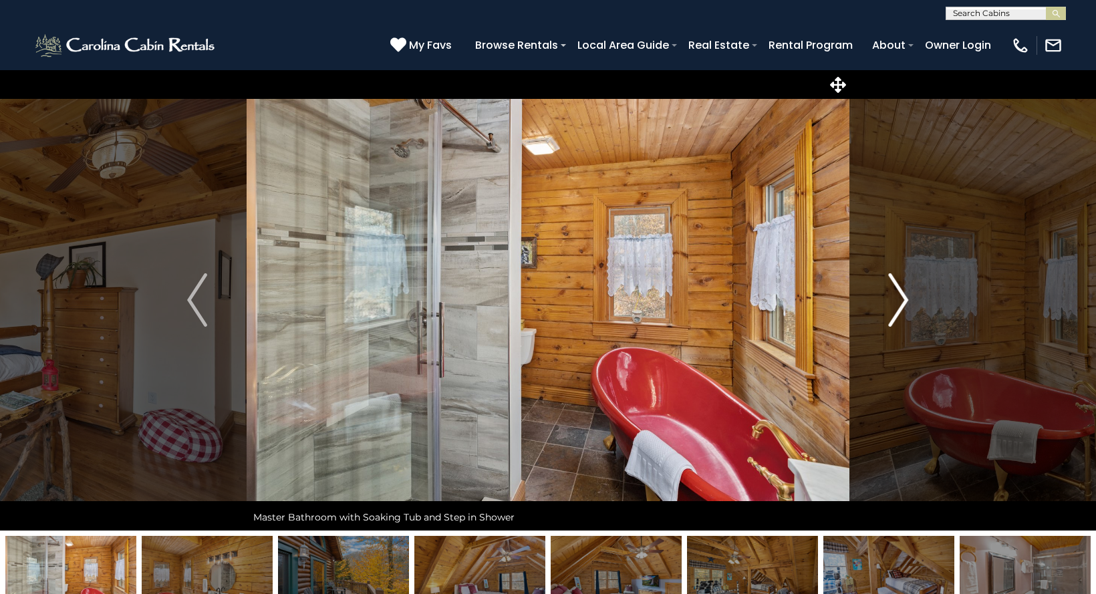
click at [903, 304] on img "Next" at bounding box center [899, 299] width 20 height 53
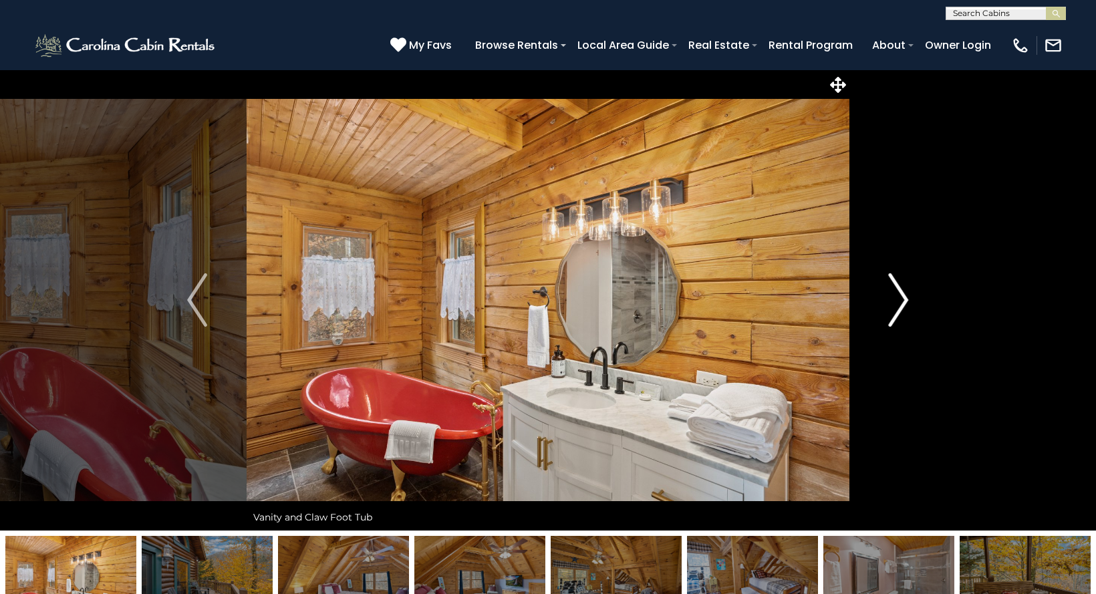
click at [903, 304] on img "Next" at bounding box center [899, 299] width 20 height 53
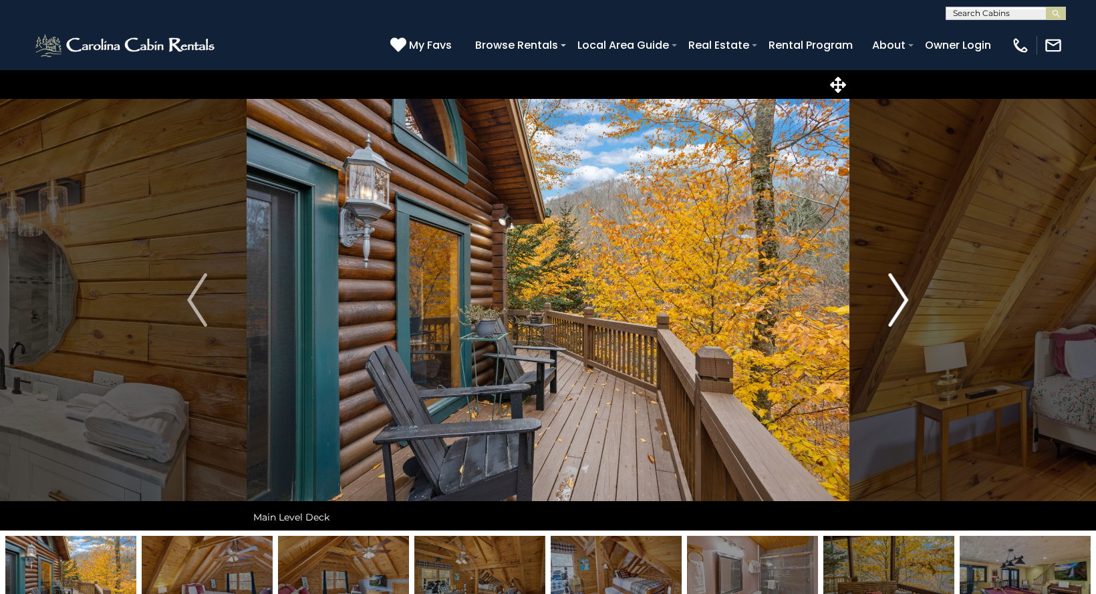
click at [903, 304] on img "Next" at bounding box center [899, 299] width 20 height 53
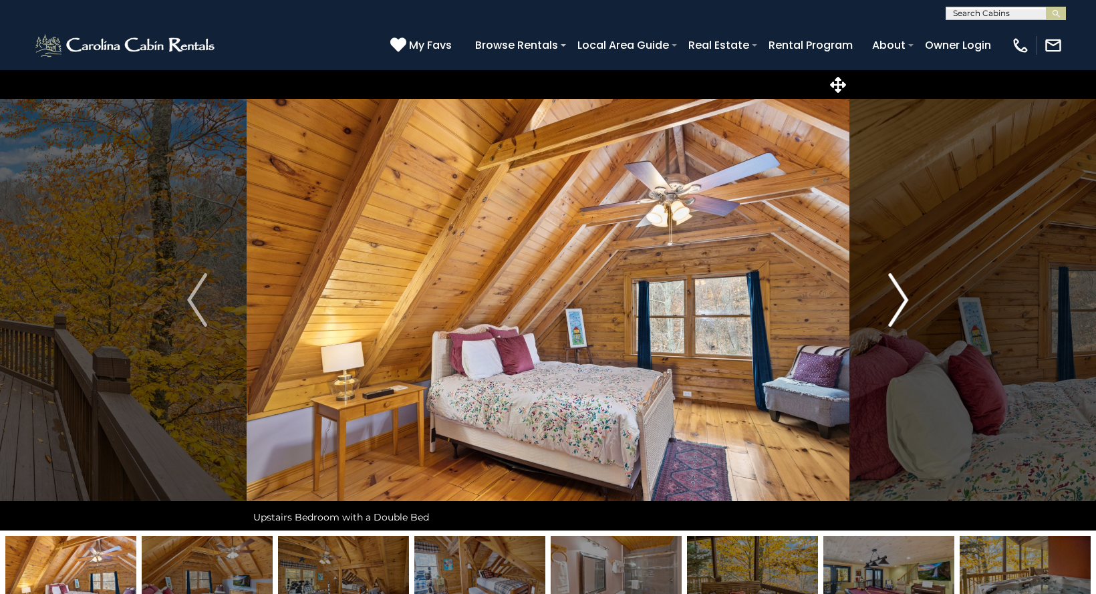
click at [903, 304] on img "Next" at bounding box center [899, 299] width 20 height 53
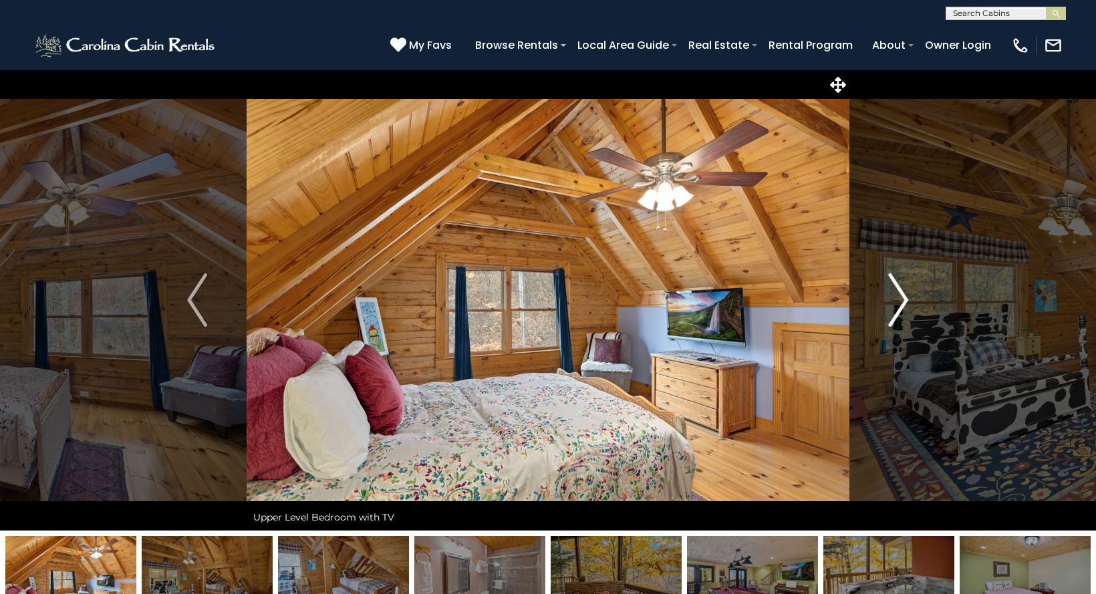
click at [903, 304] on img "Next" at bounding box center [899, 299] width 20 height 53
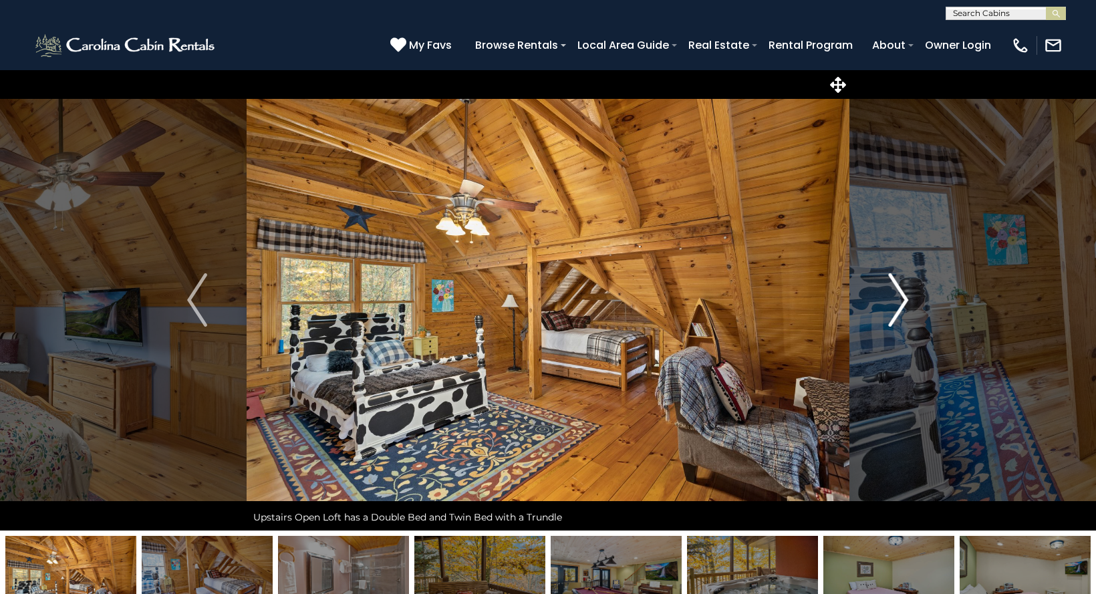
click at [903, 304] on img "Next" at bounding box center [899, 299] width 20 height 53
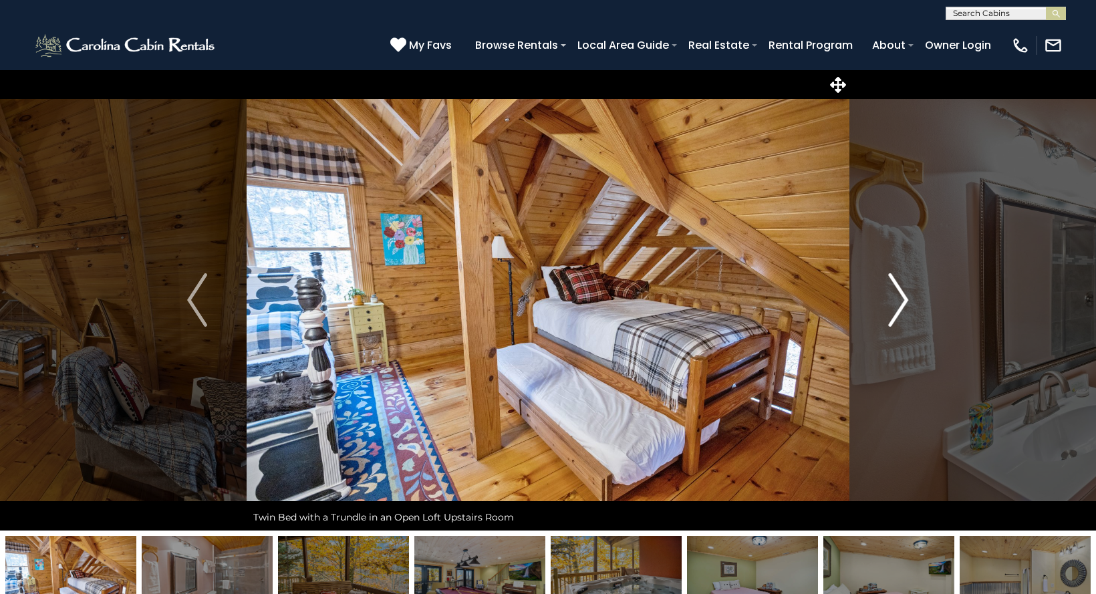
click at [901, 308] on img "Next" at bounding box center [899, 299] width 20 height 53
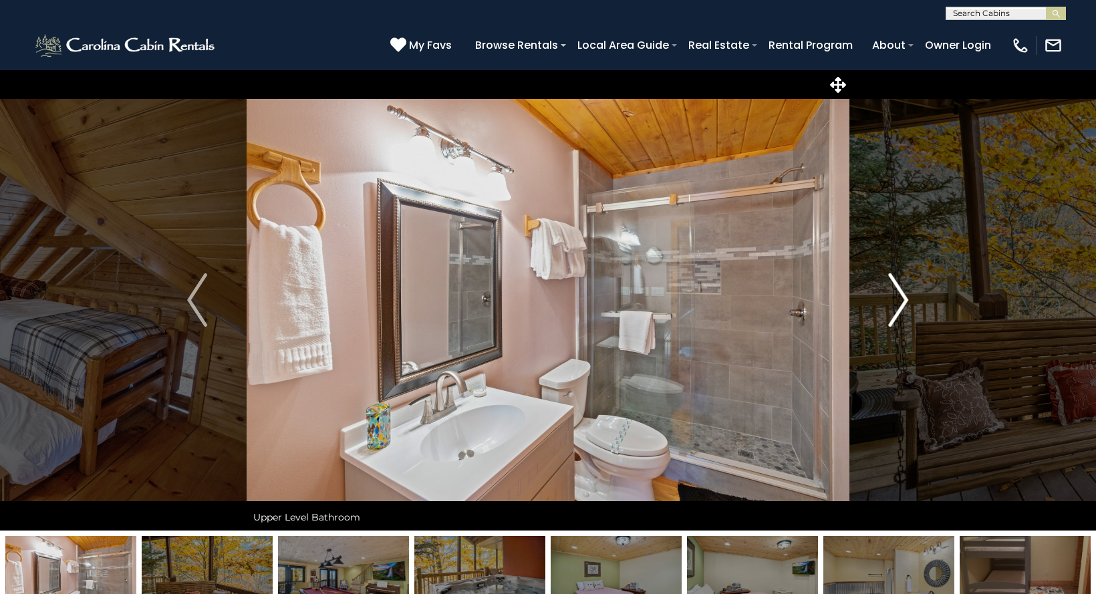
click at [901, 308] on img "Next" at bounding box center [899, 299] width 20 height 53
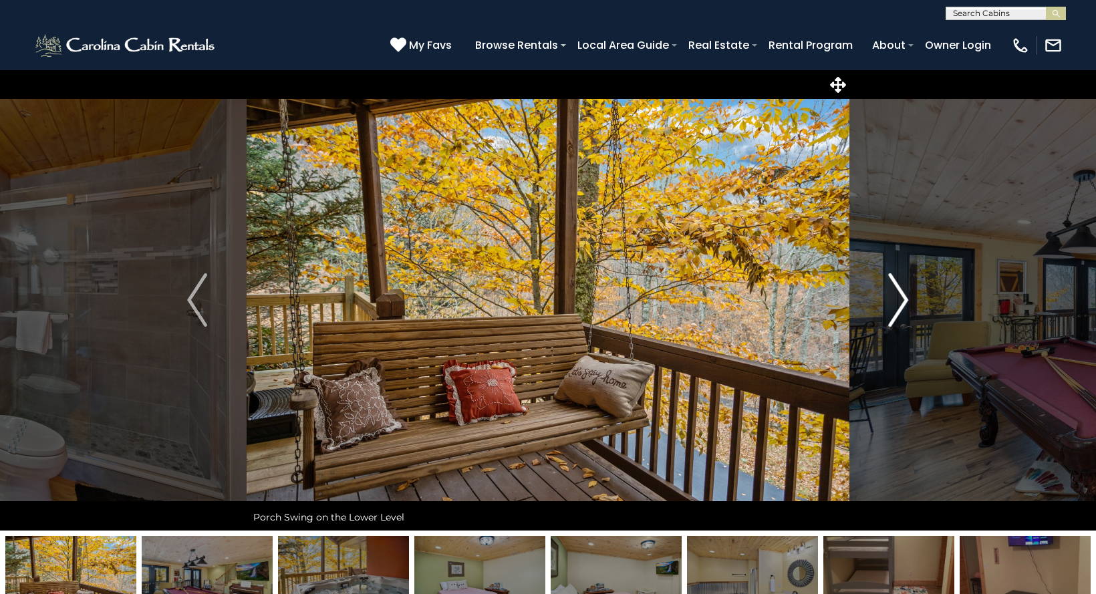
click at [901, 308] on img "Next" at bounding box center [899, 299] width 20 height 53
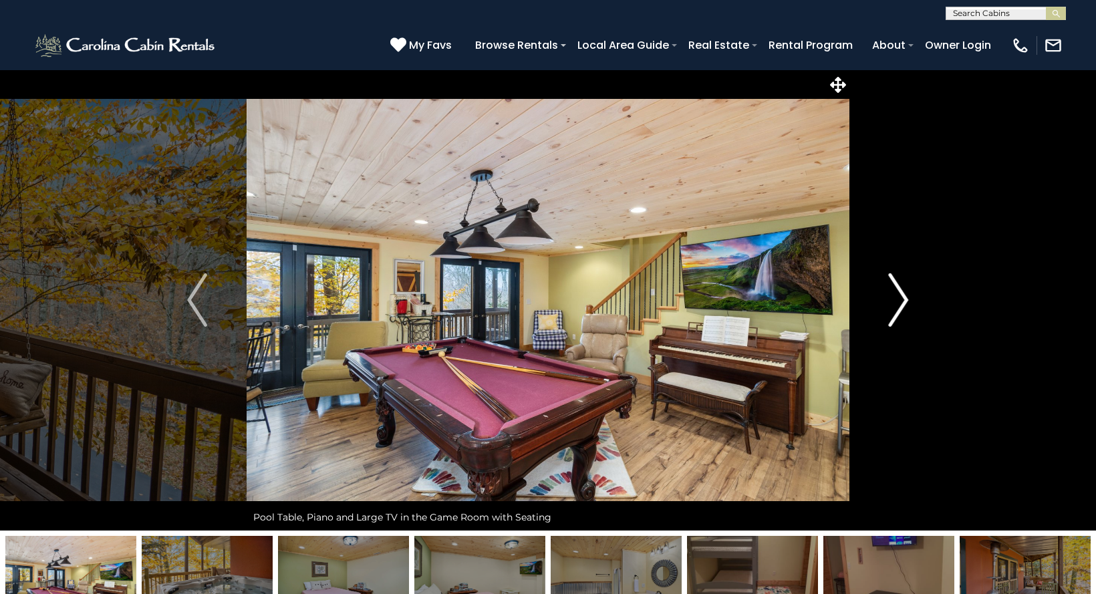
click at [901, 308] on img "Next" at bounding box center [899, 299] width 20 height 53
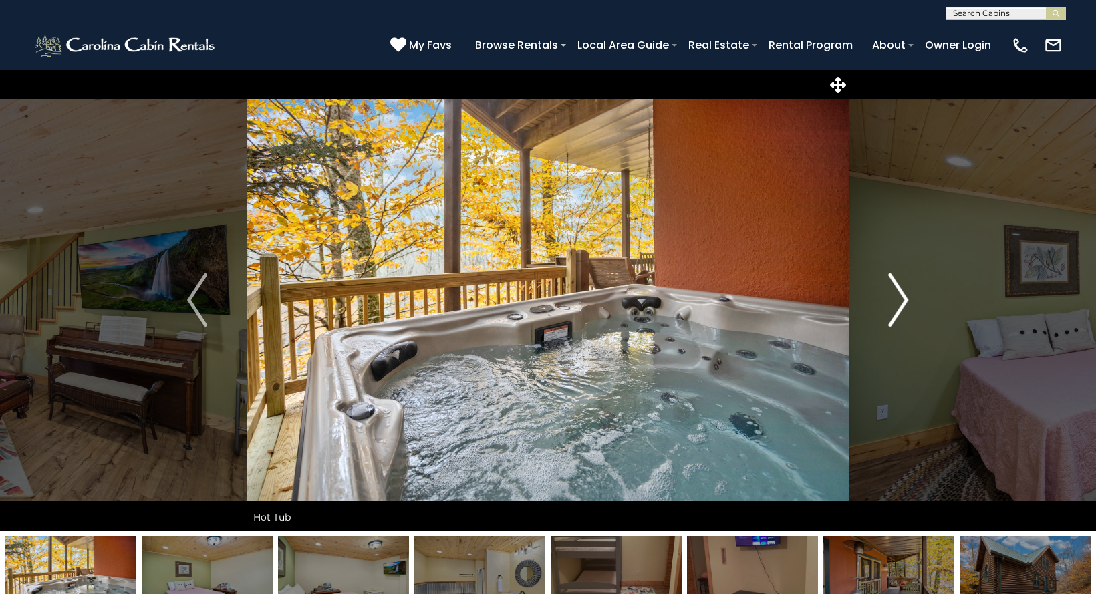
click at [901, 308] on img "Next" at bounding box center [899, 299] width 20 height 53
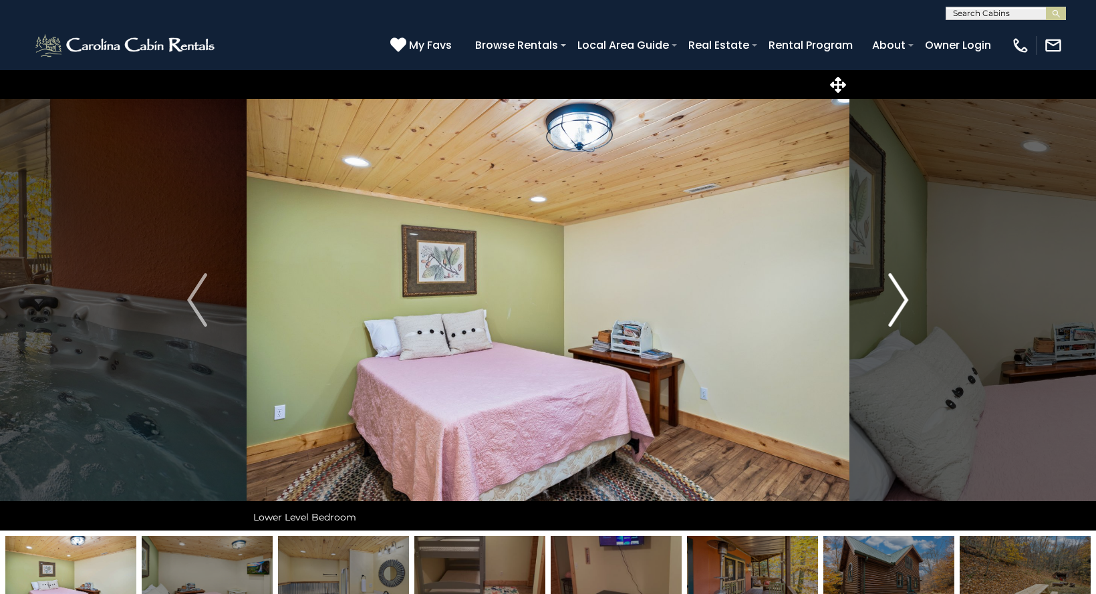
scroll to position [67, 0]
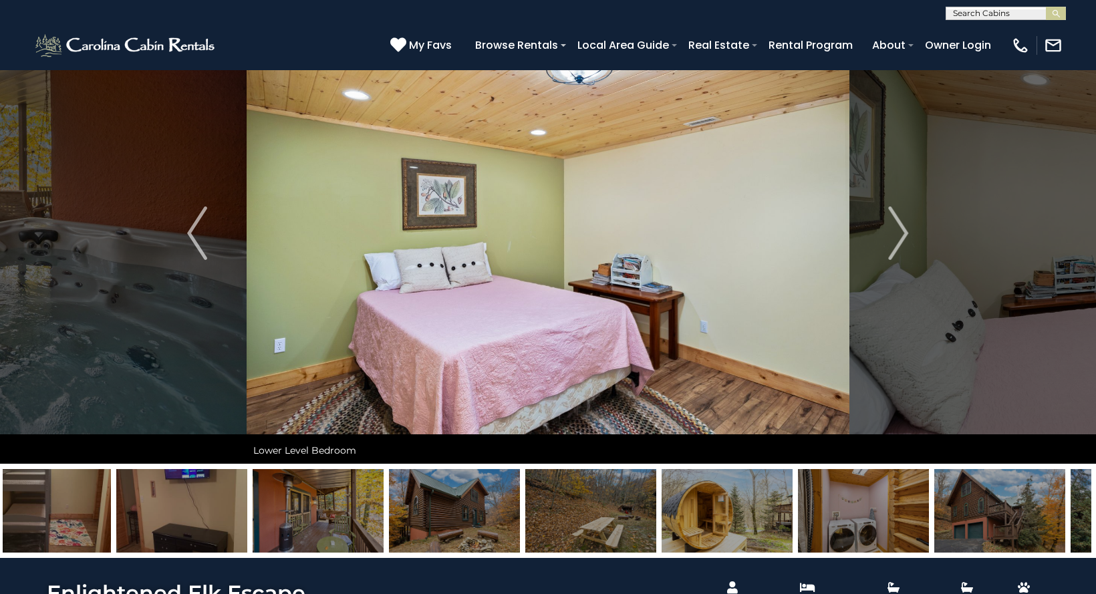
drag, startPoint x: 1011, startPoint y: 532, endPoint x: 368, endPoint y: 508, distance: 642.7
click at [525, 509] on img at bounding box center [590, 511] width 131 height 84
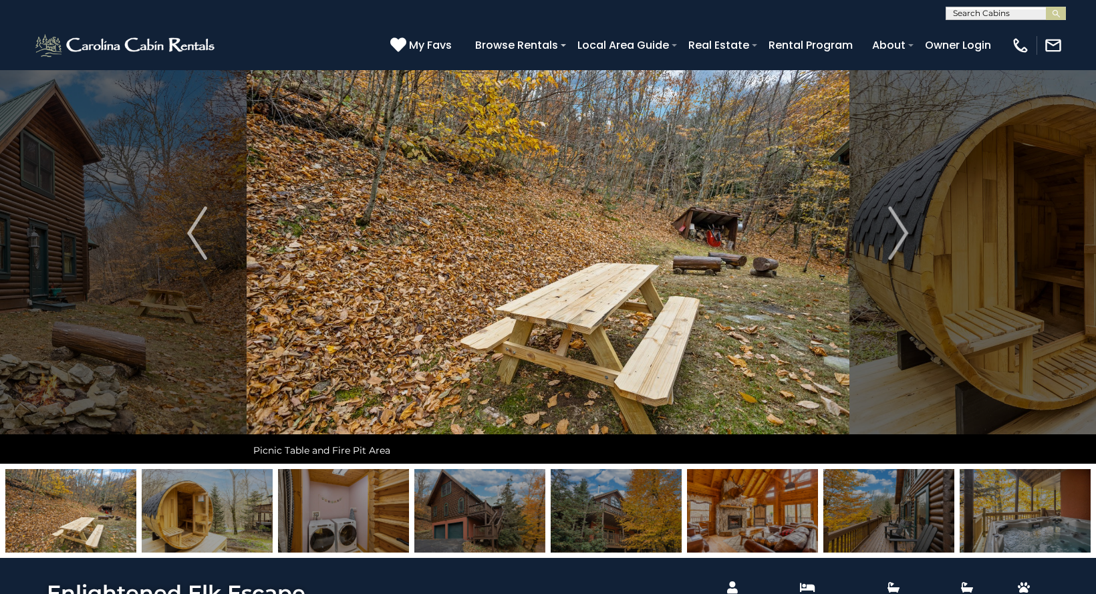
click at [477, 505] on img at bounding box center [479, 511] width 131 height 84
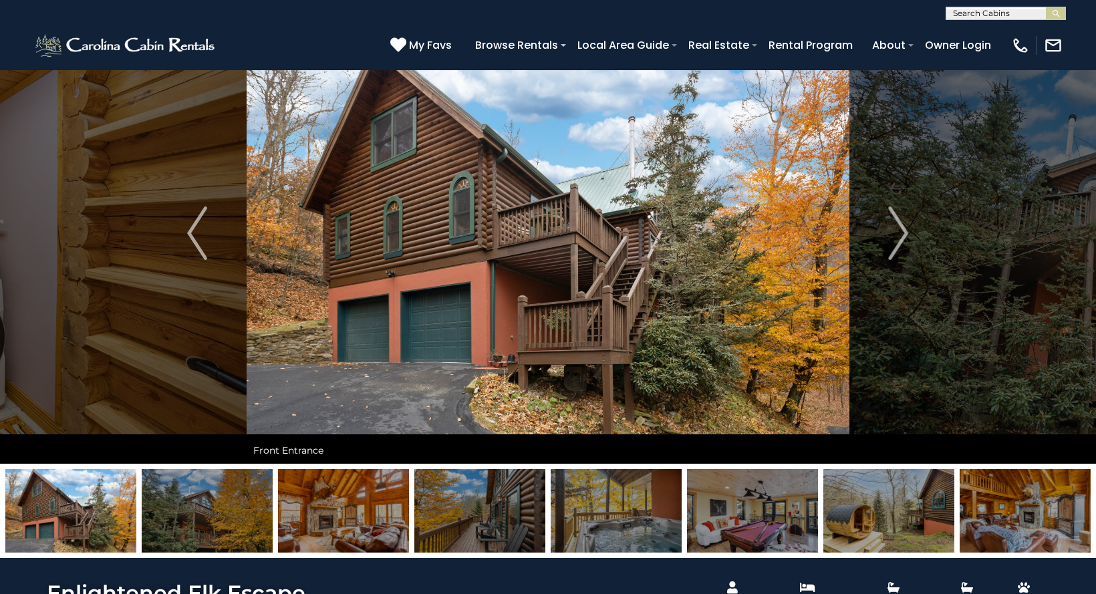
click at [1004, 521] on img at bounding box center [1025, 511] width 131 height 84
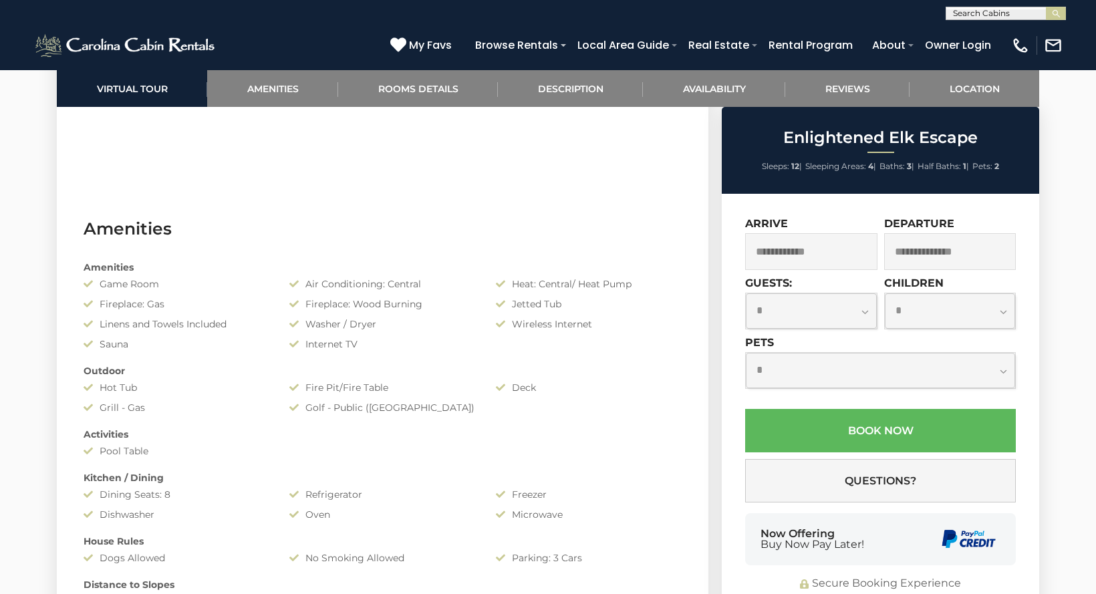
scroll to position [1003, 0]
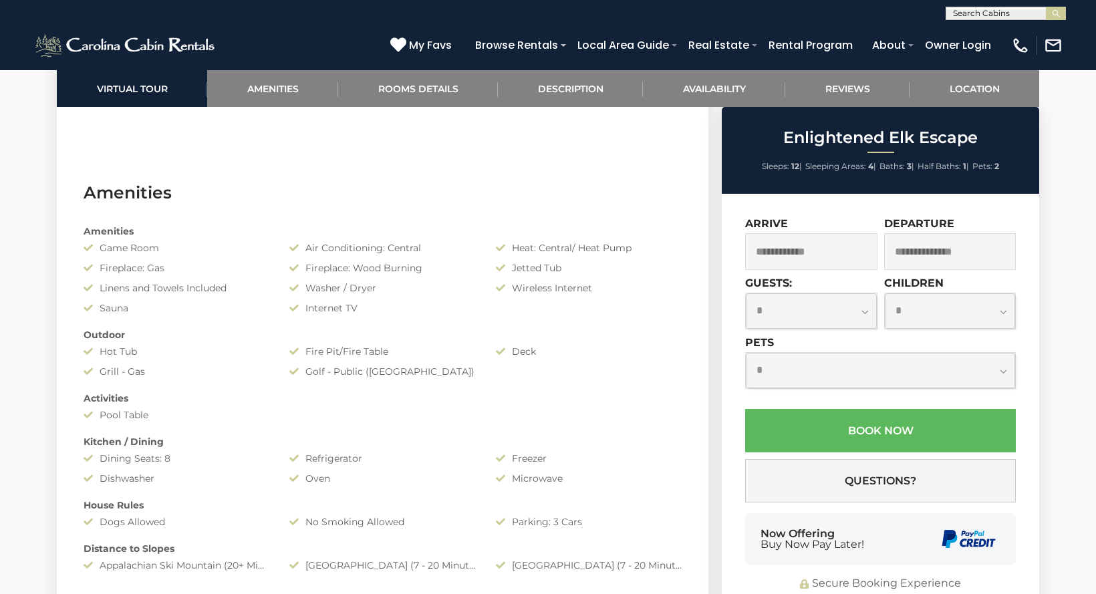
click at [815, 252] on input "text" at bounding box center [811, 251] width 132 height 37
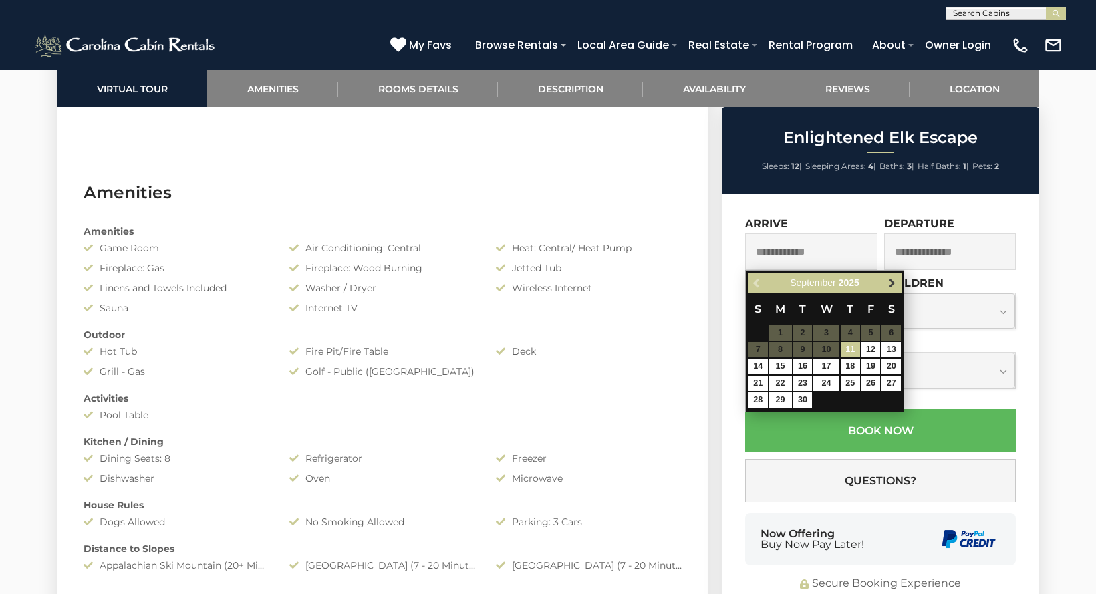
click at [885, 278] on link "Next" at bounding box center [892, 283] width 17 height 17
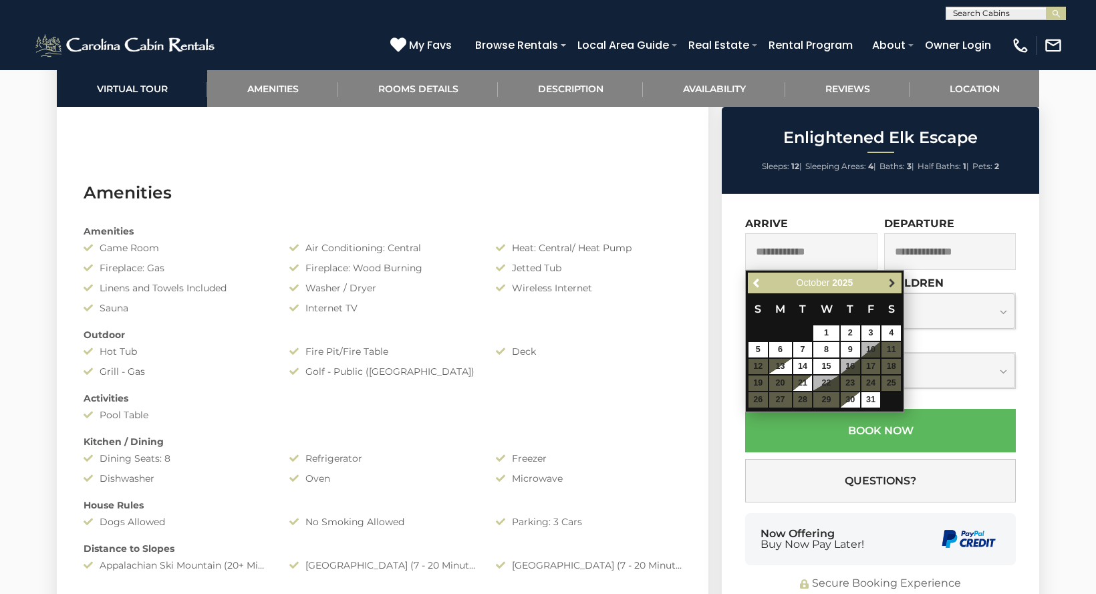
click at [894, 282] on span "Next" at bounding box center [892, 283] width 11 height 11
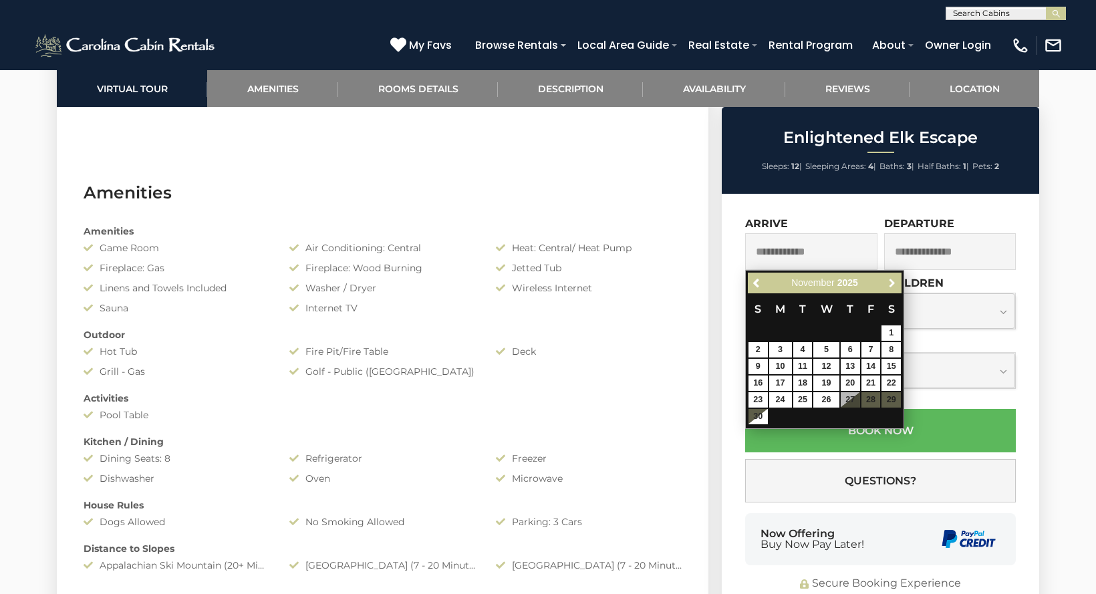
click at [894, 282] on span "Next" at bounding box center [892, 283] width 11 height 11
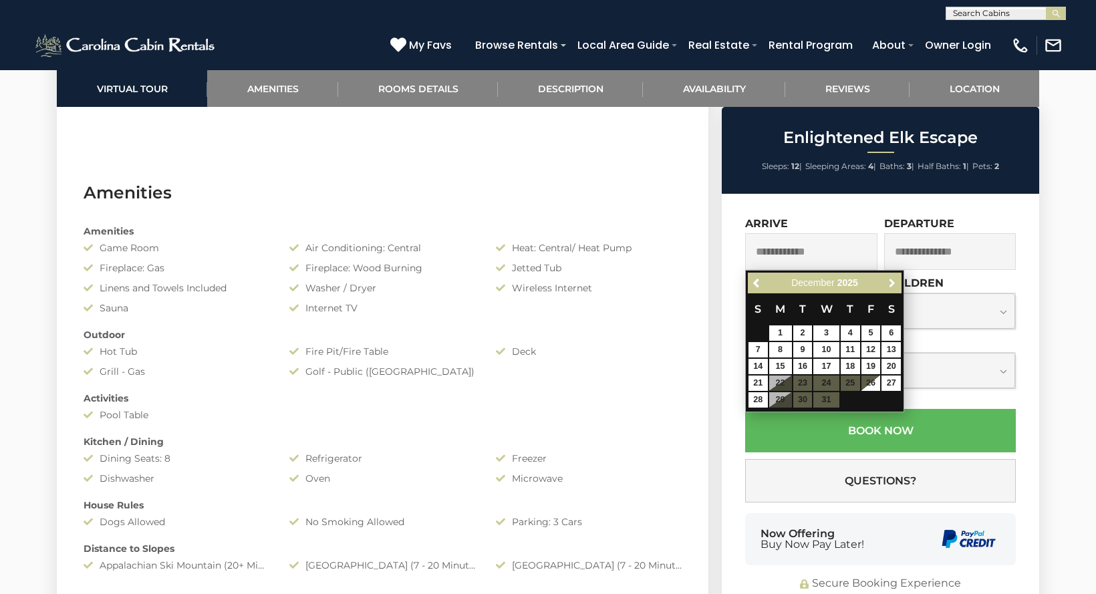
click at [894, 282] on span "Next" at bounding box center [892, 283] width 11 height 11
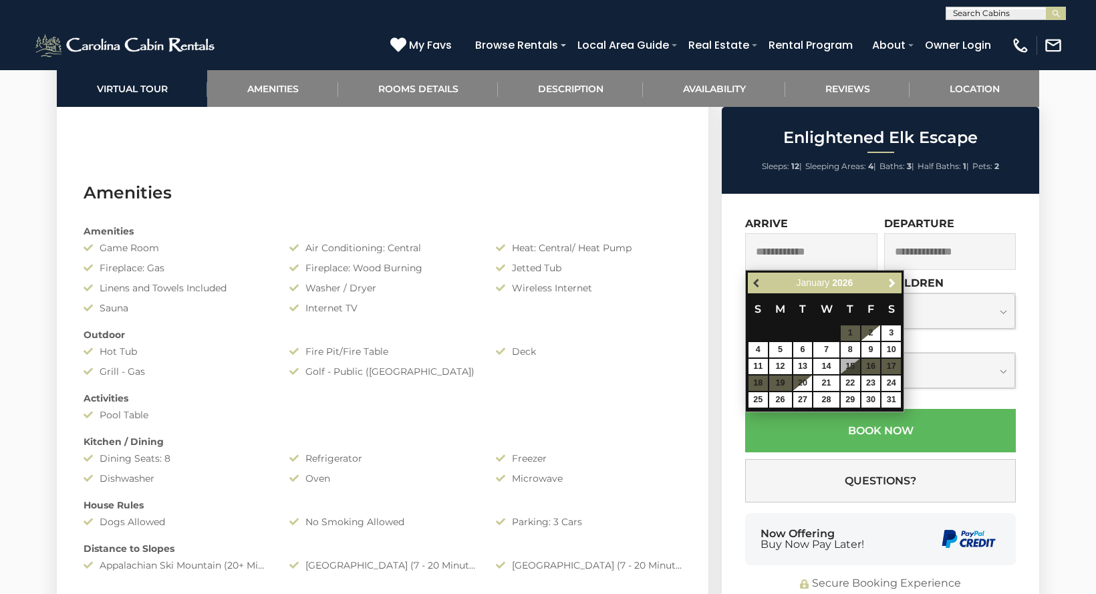
click at [757, 284] on span "Previous" at bounding box center [757, 283] width 11 height 11
